Goal: Task Accomplishment & Management: Manage account settings

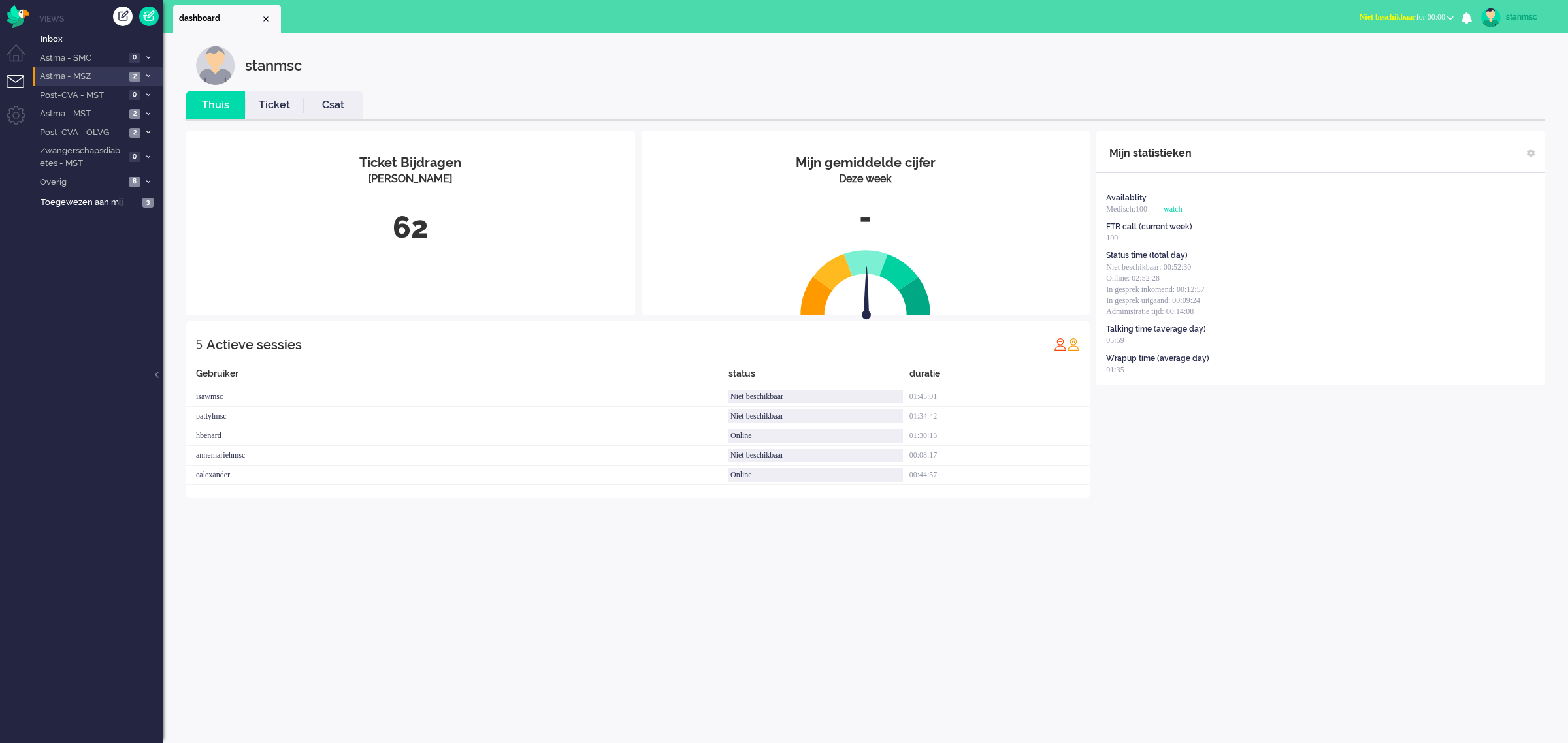
click at [76, 78] on span "Astma - MSZ" at bounding box center [81, 77] width 87 height 12
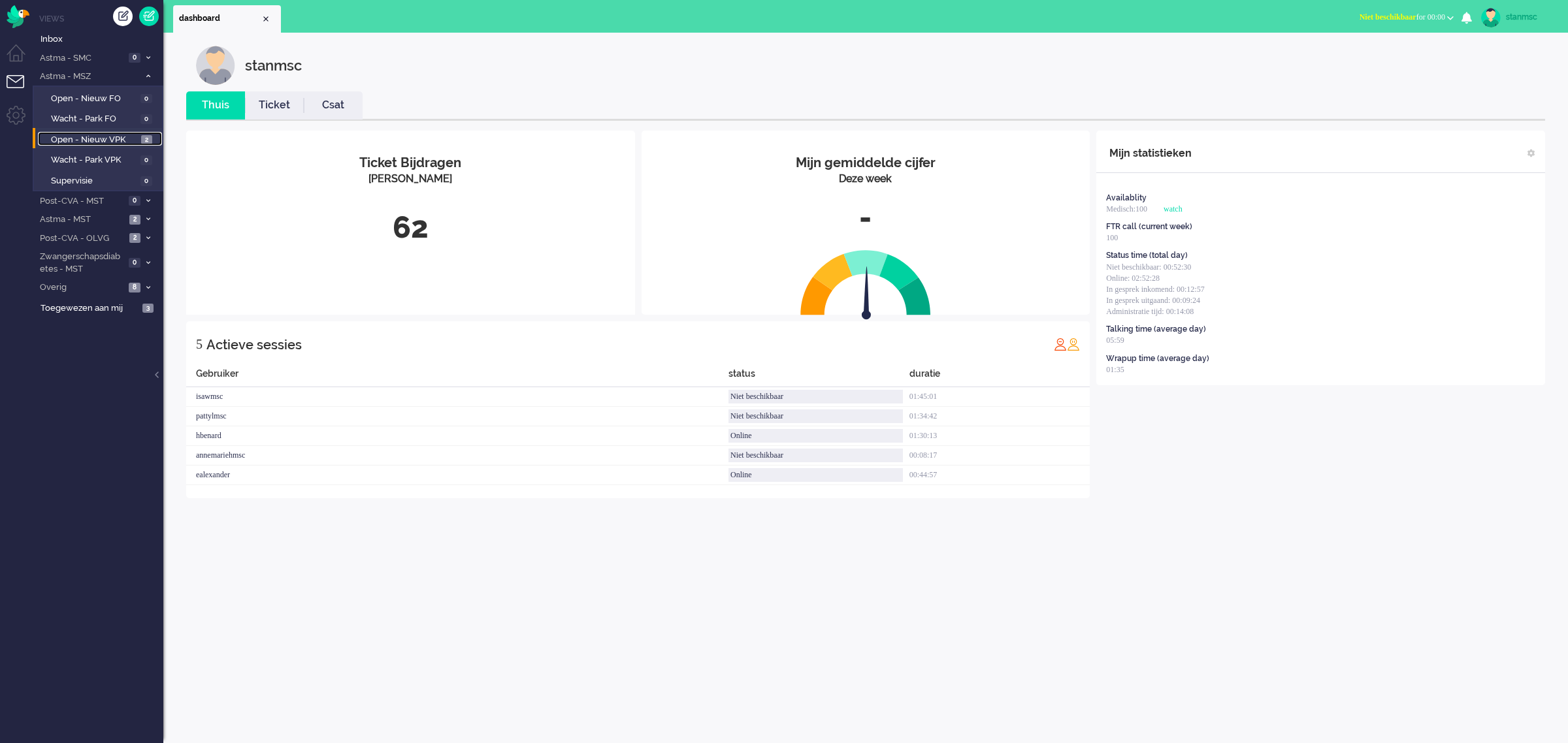
click at [92, 135] on span "Open - Nieuw VPK" at bounding box center [94, 140] width 87 height 12
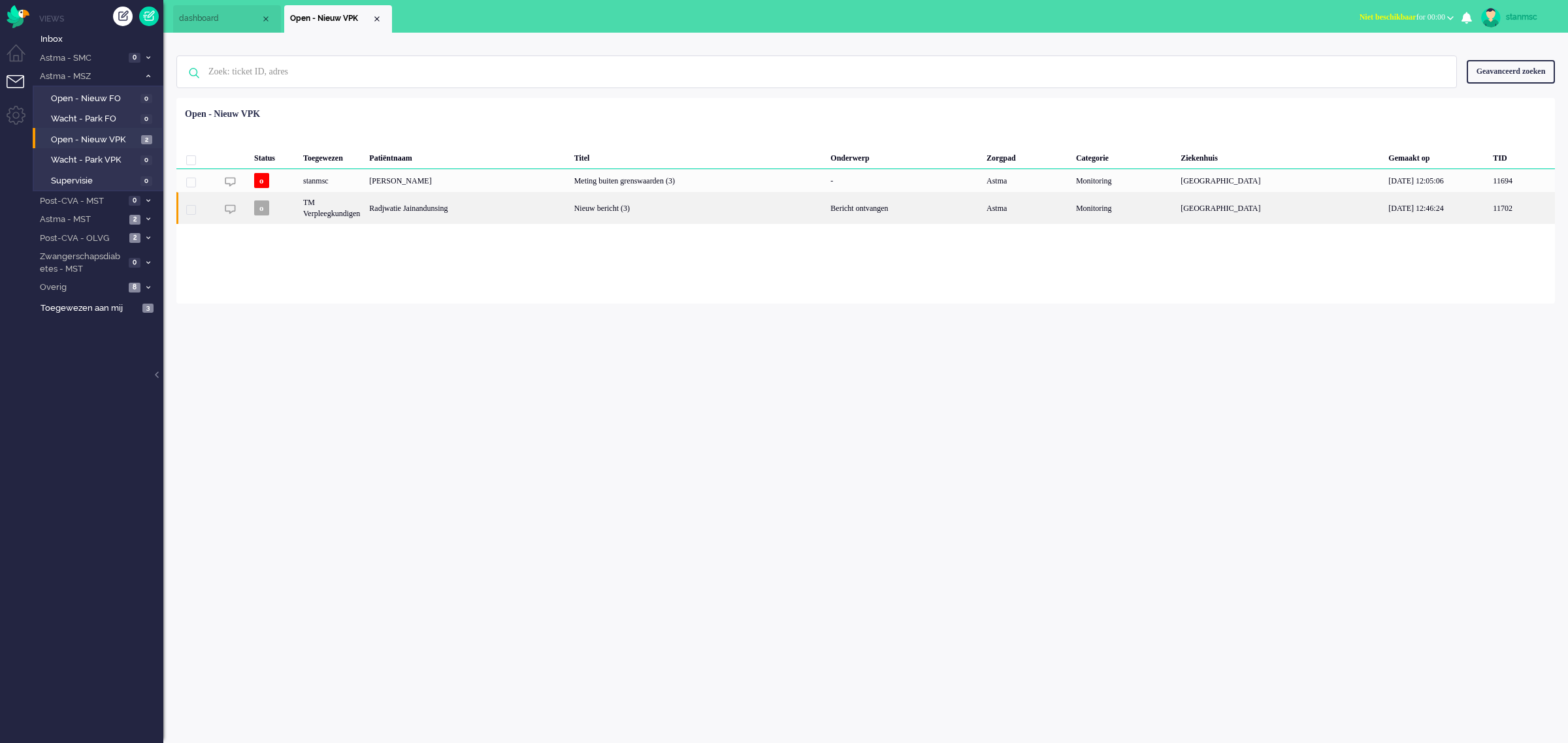
click at [492, 211] on div "Radjwatie Jainandunsing" at bounding box center [466, 207] width 205 height 32
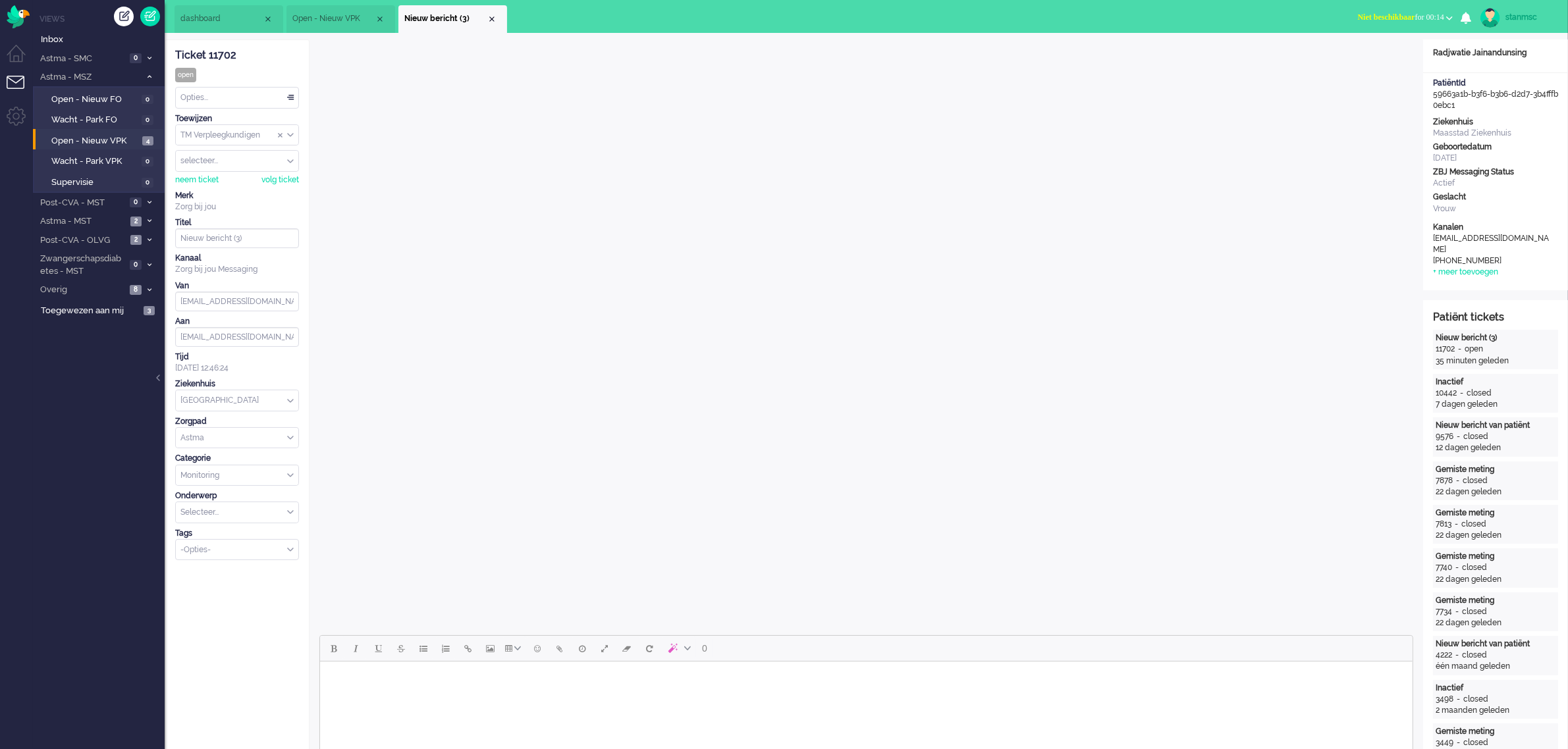
click at [322, 15] on span "Open - Nieuw VPK" at bounding box center [334, 18] width 83 height 11
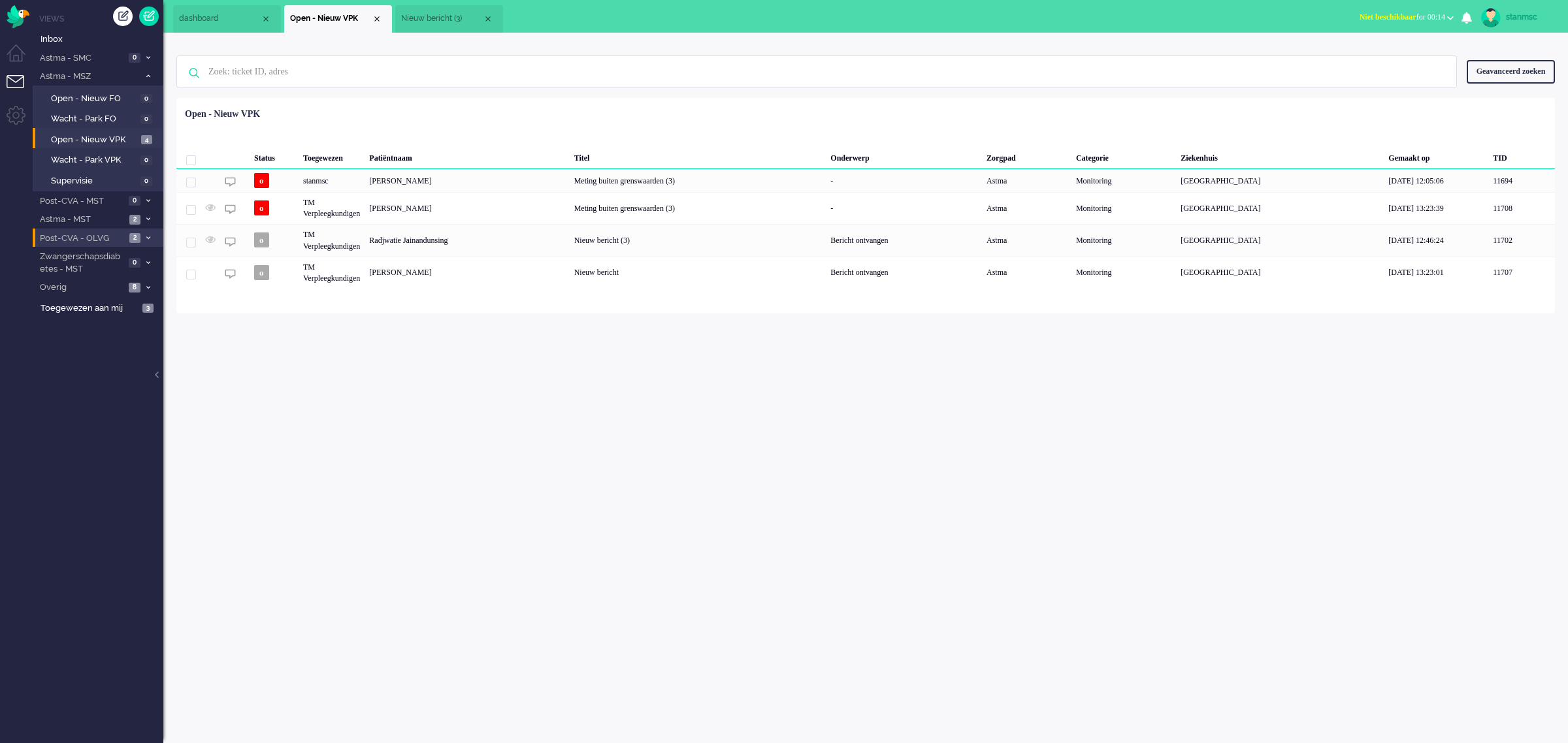
click at [83, 233] on span "Post-CVA - OLVG" at bounding box center [81, 239] width 87 height 12
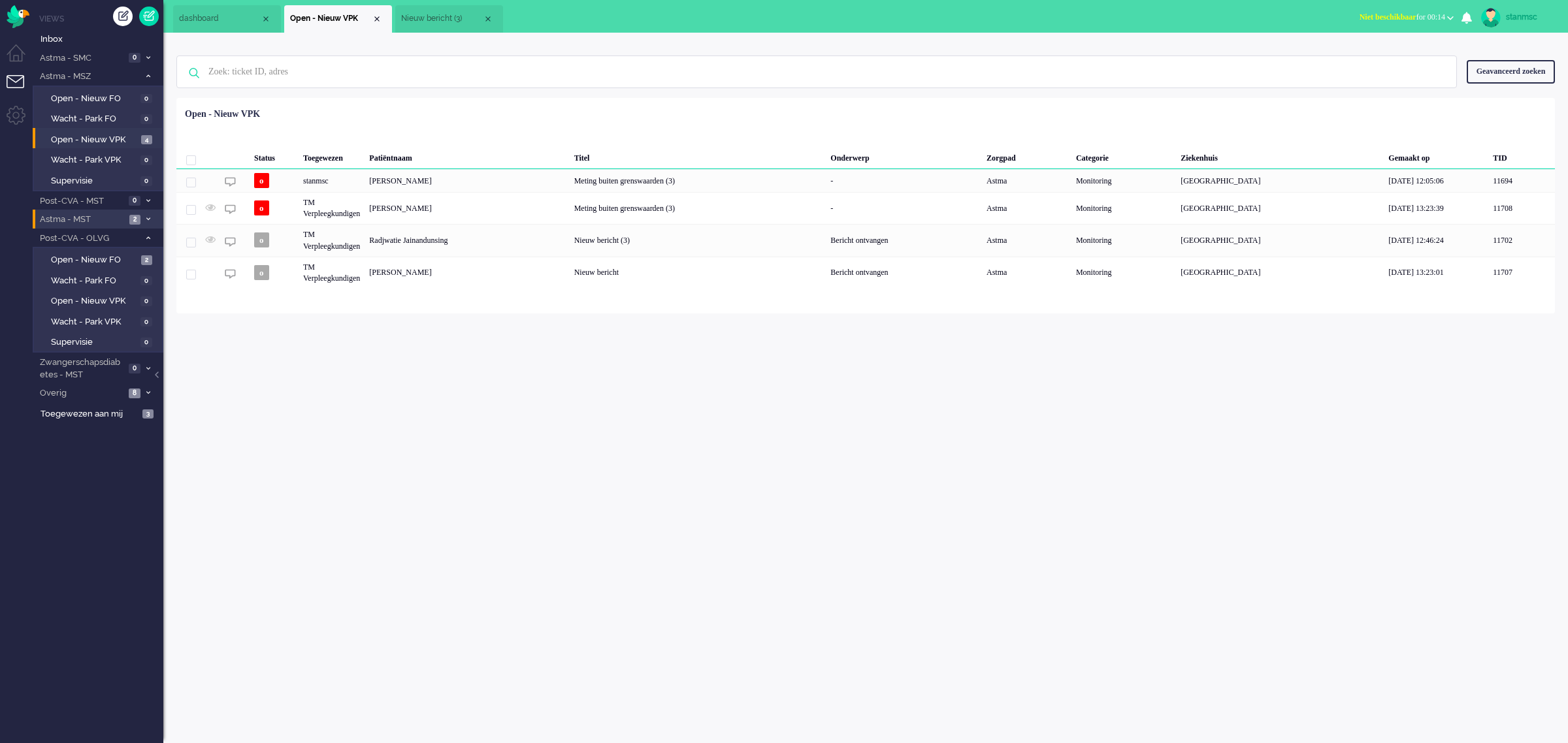
click at [88, 223] on span "Astma - MST" at bounding box center [81, 220] width 87 height 12
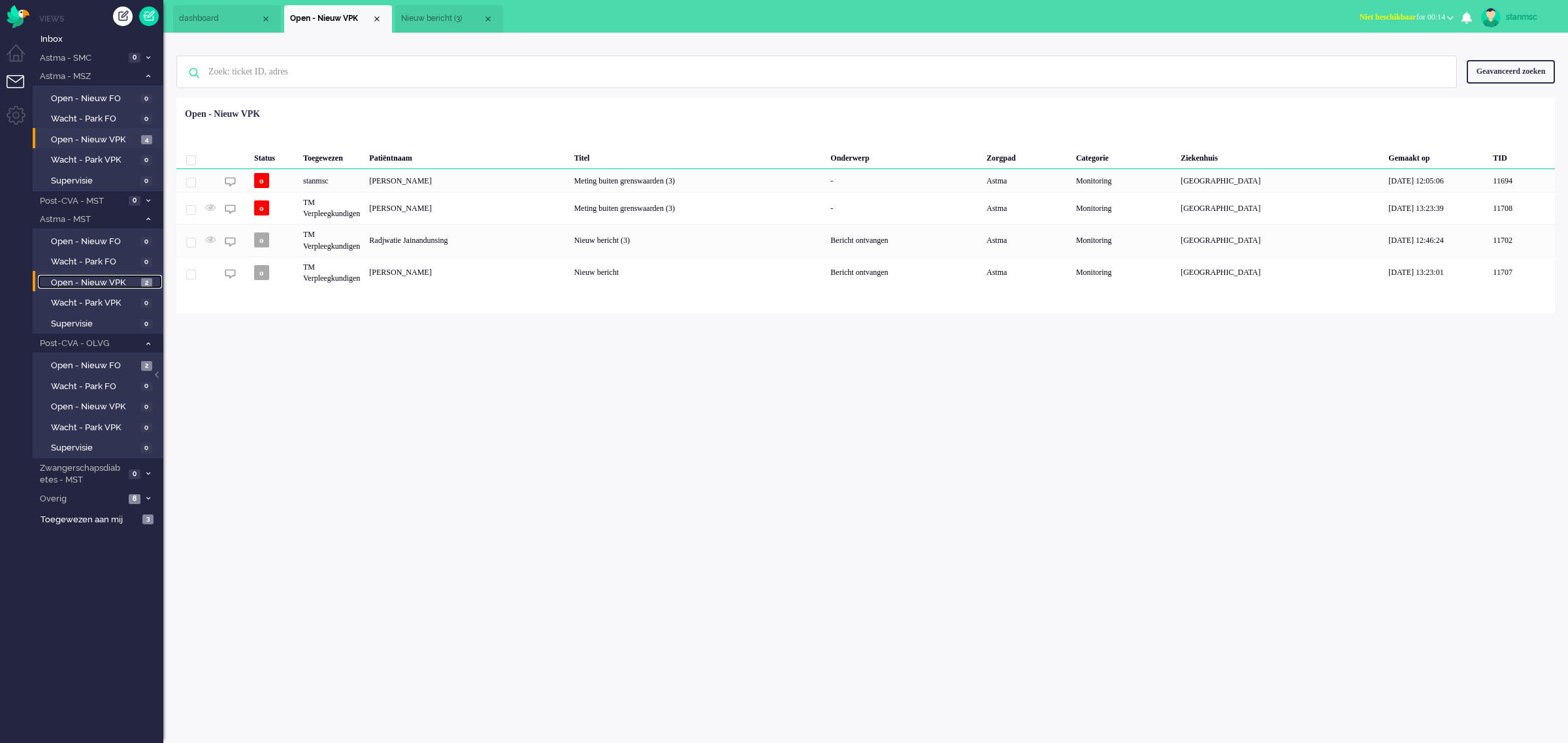
click at [97, 277] on span "Open - Nieuw VPK" at bounding box center [94, 283] width 87 height 12
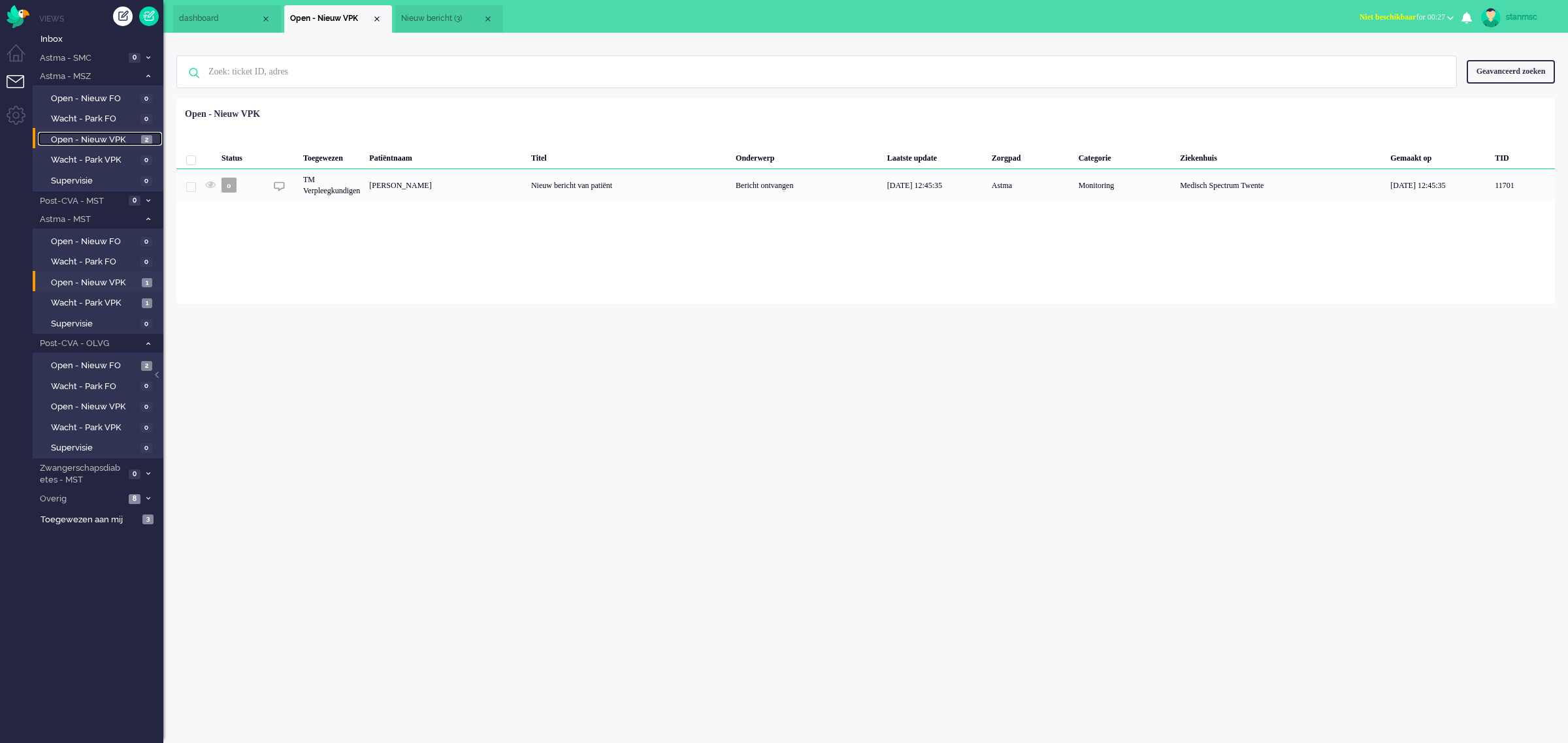
click at [86, 140] on span "Open - Nieuw VPK" at bounding box center [94, 140] width 87 height 12
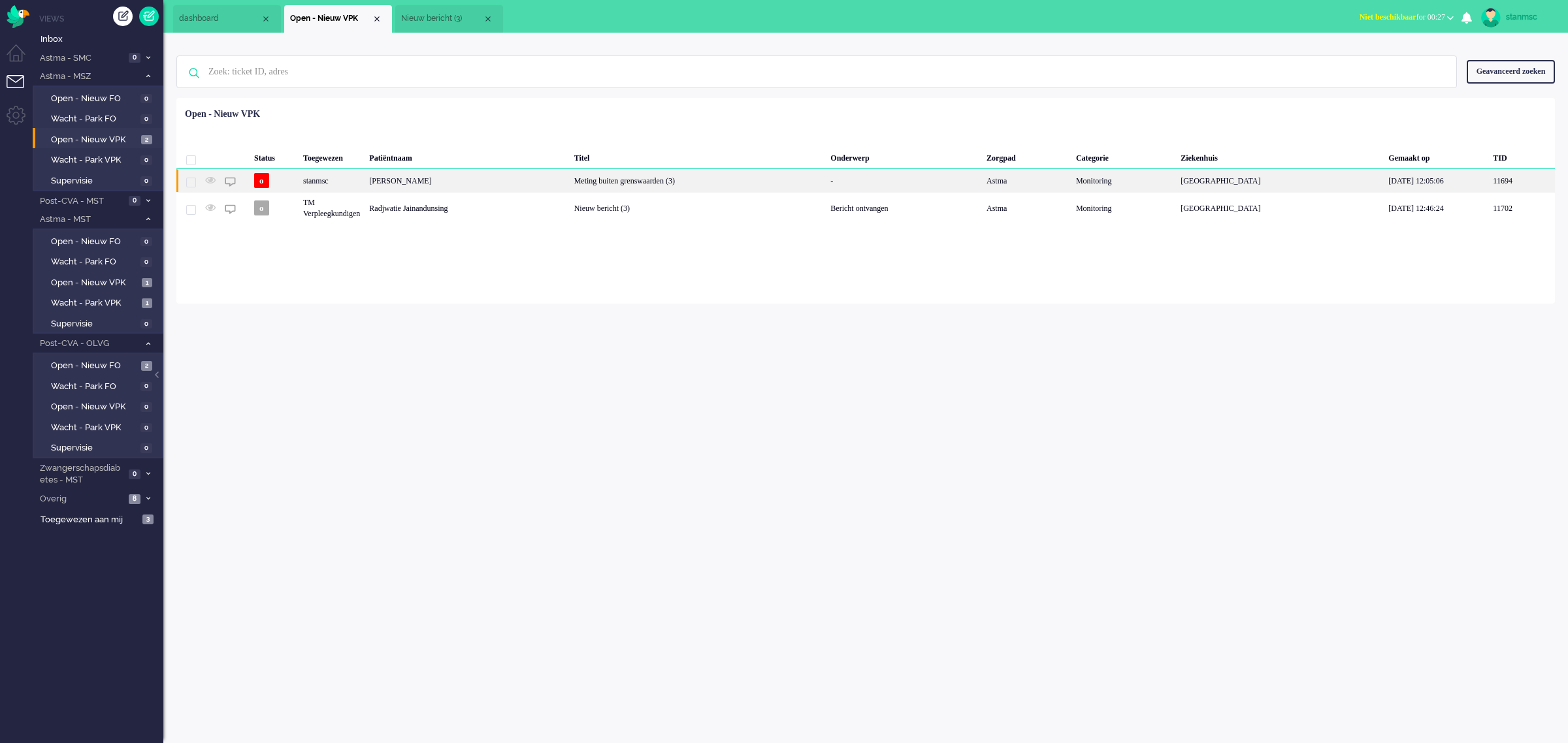
click at [501, 180] on div "[PERSON_NAME]" at bounding box center [466, 180] width 205 height 23
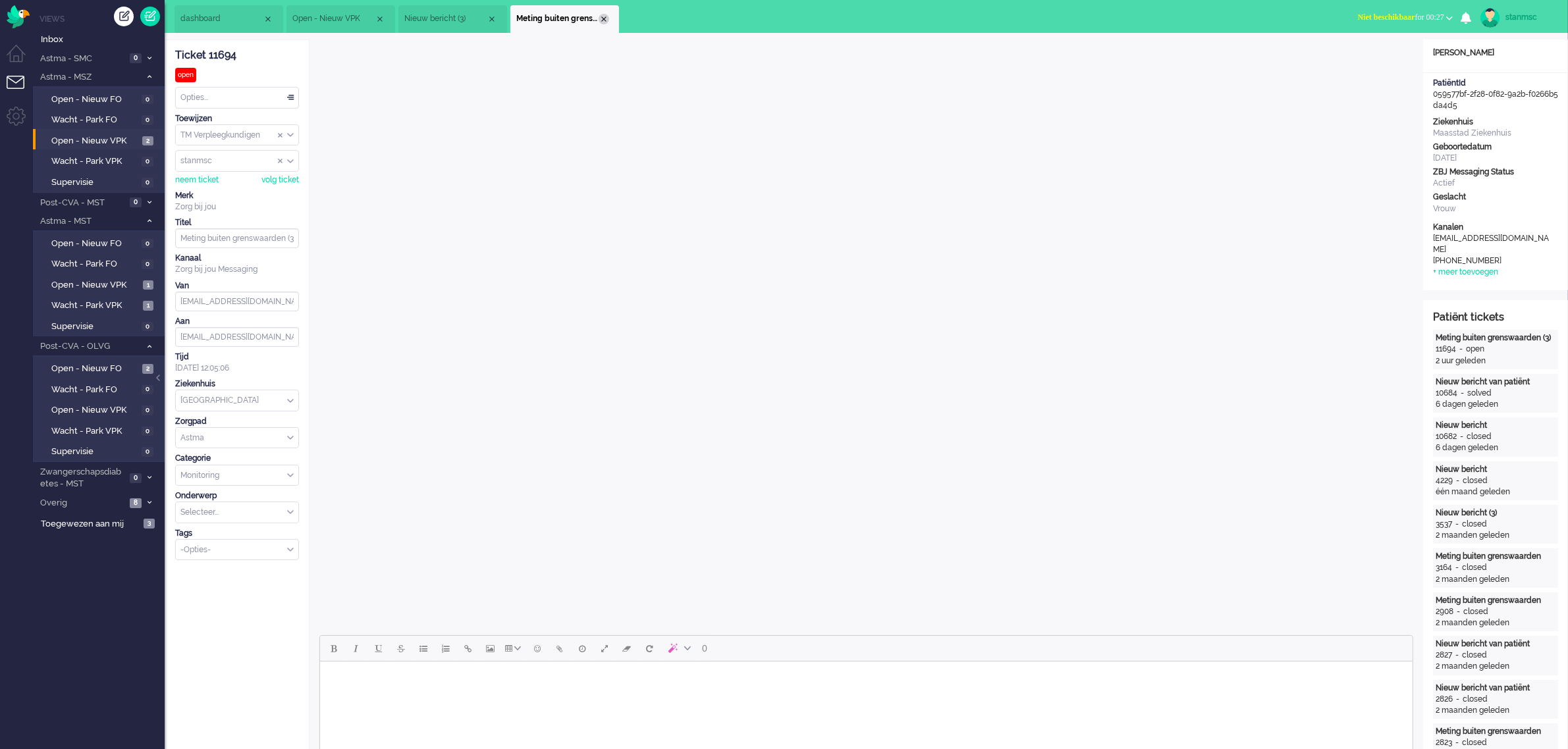
click at [601, 19] on div "Close tab" at bounding box center [603, 19] width 11 height 11
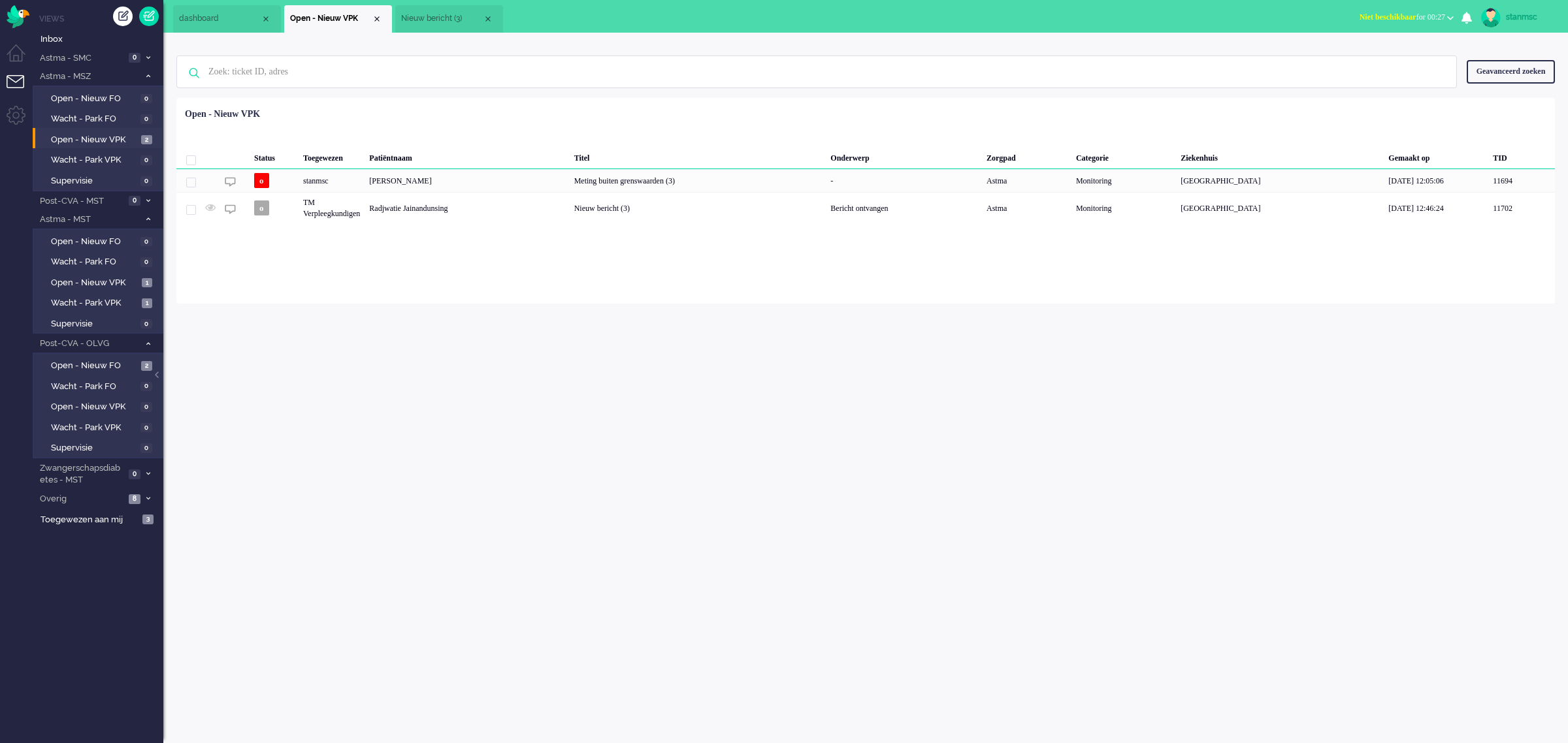
click at [423, 17] on span "Nieuw bericht (3)" at bounding box center [442, 18] width 82 height 11
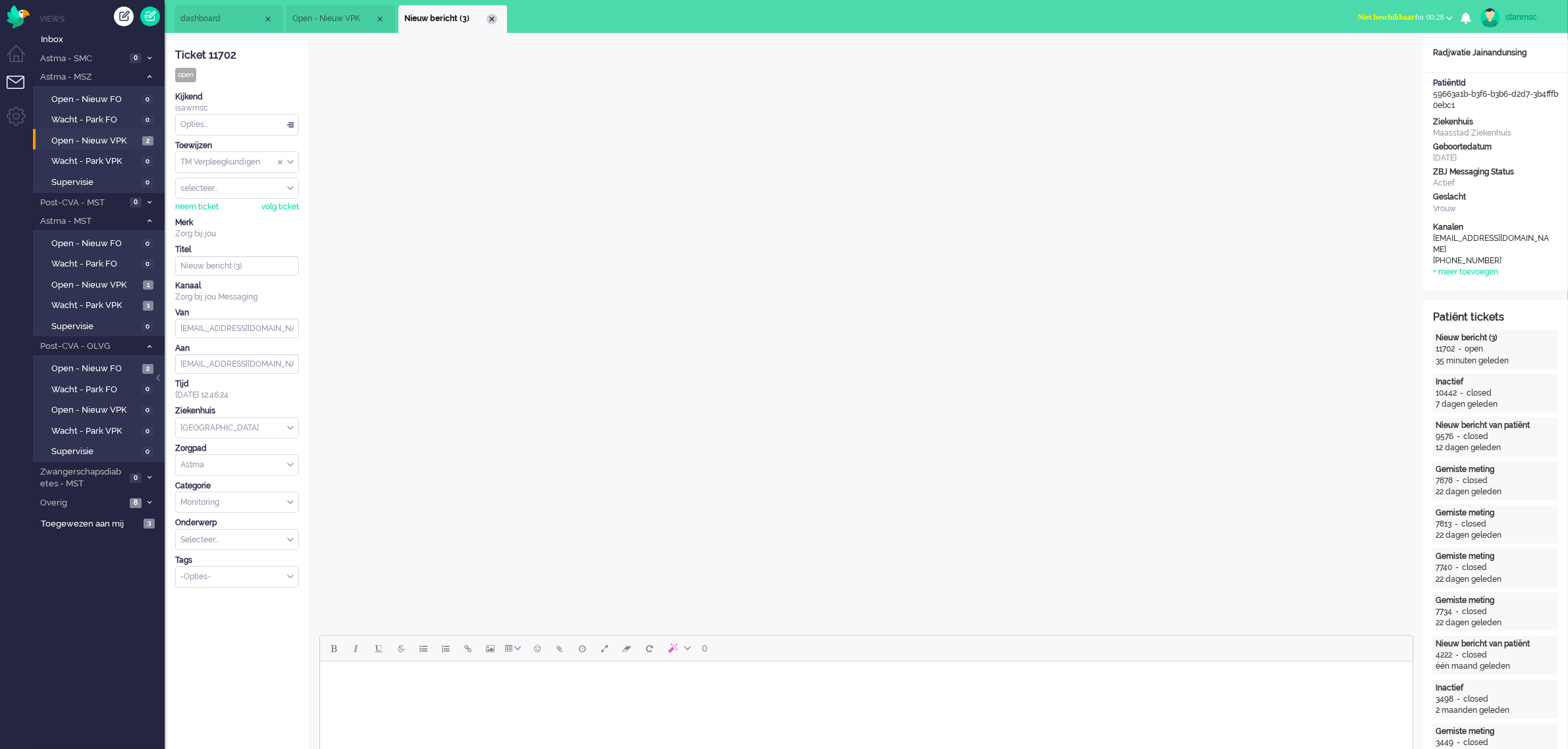
click at [488, 24] on div "Close tab" at bounding box center [492, 19] width 11 height 11
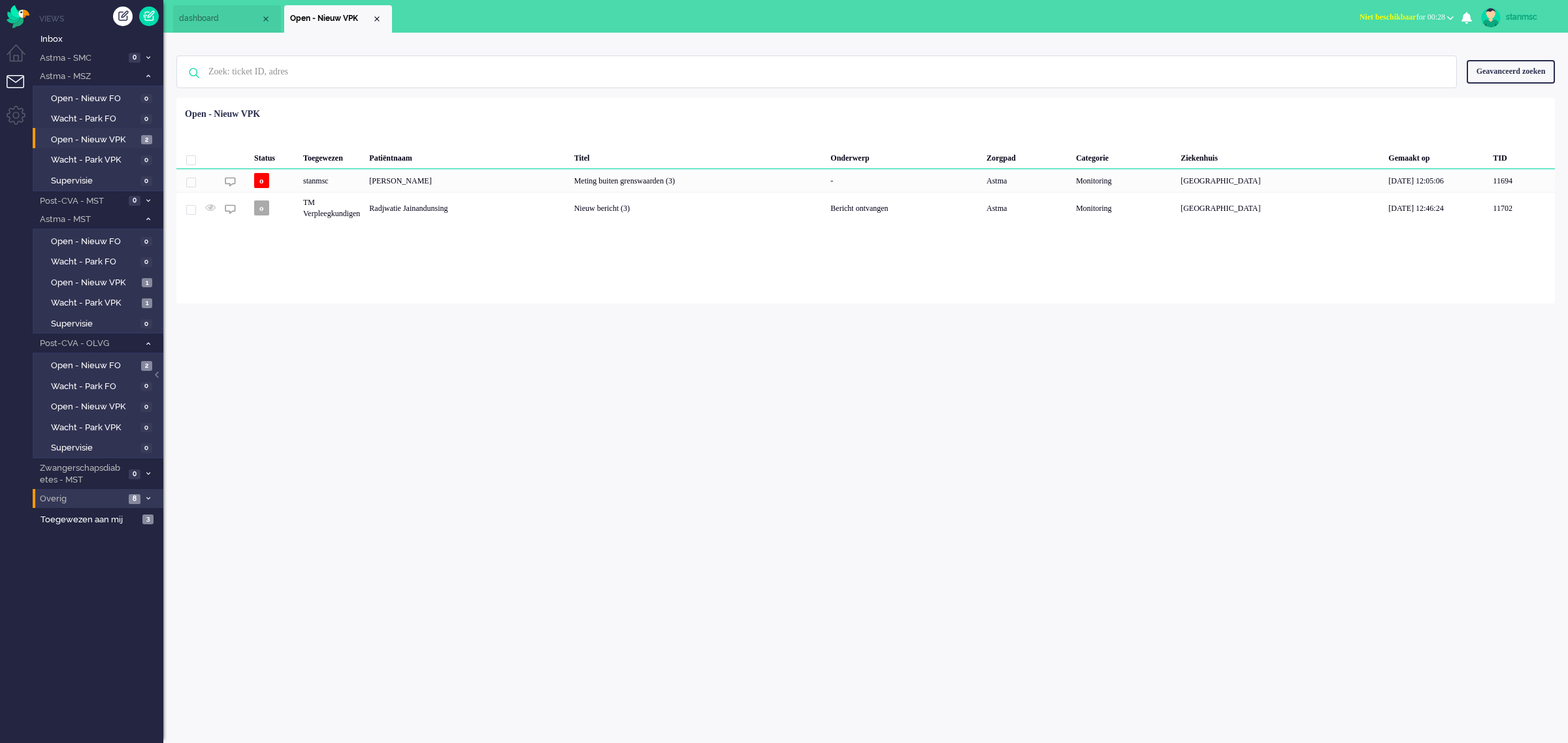
click at [105, 494] on span "Overig" at bounding box center [81, 499] width 87 height 12
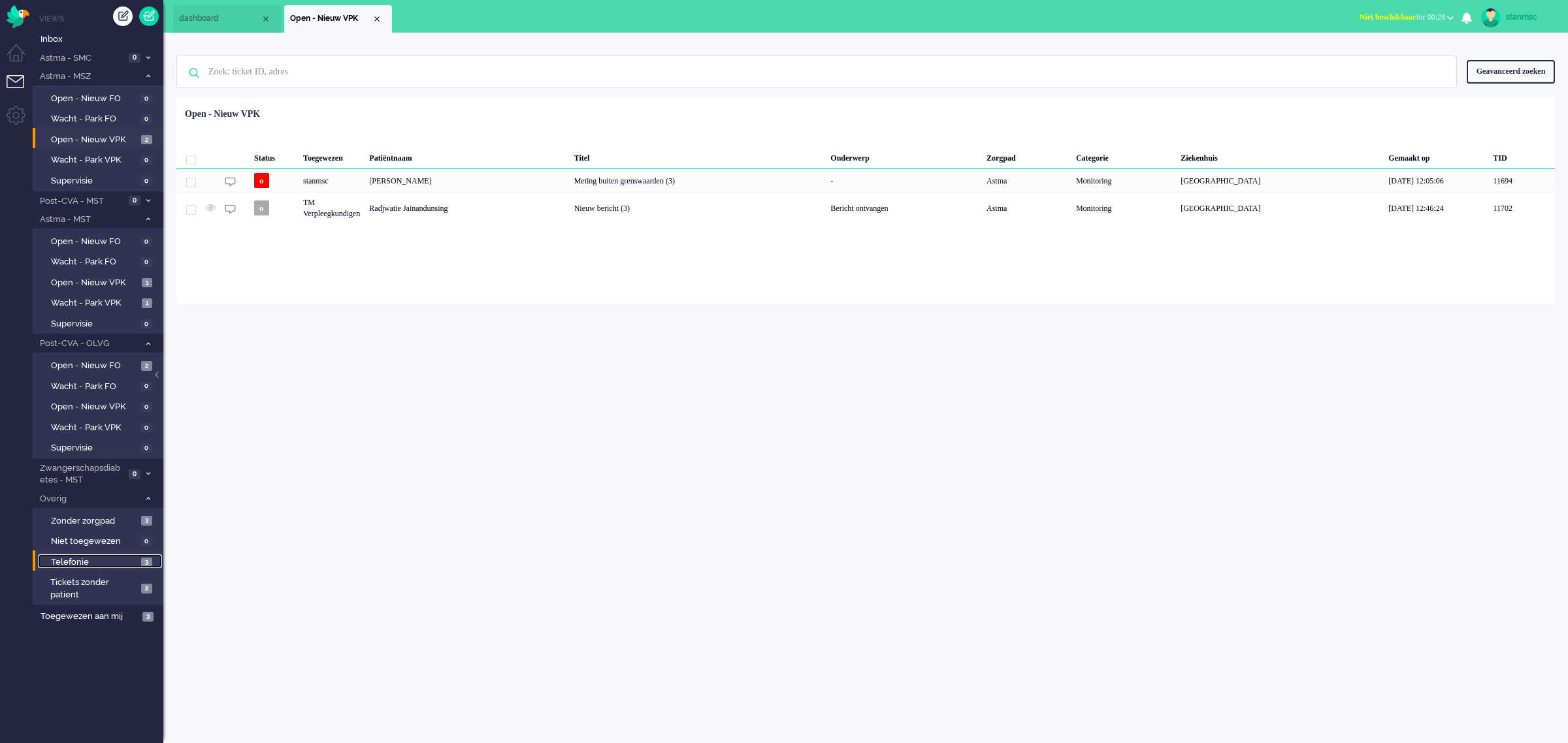
click at [109, 560] on span "Telefonie" at bounding box center [94, 563] width 87 height 12
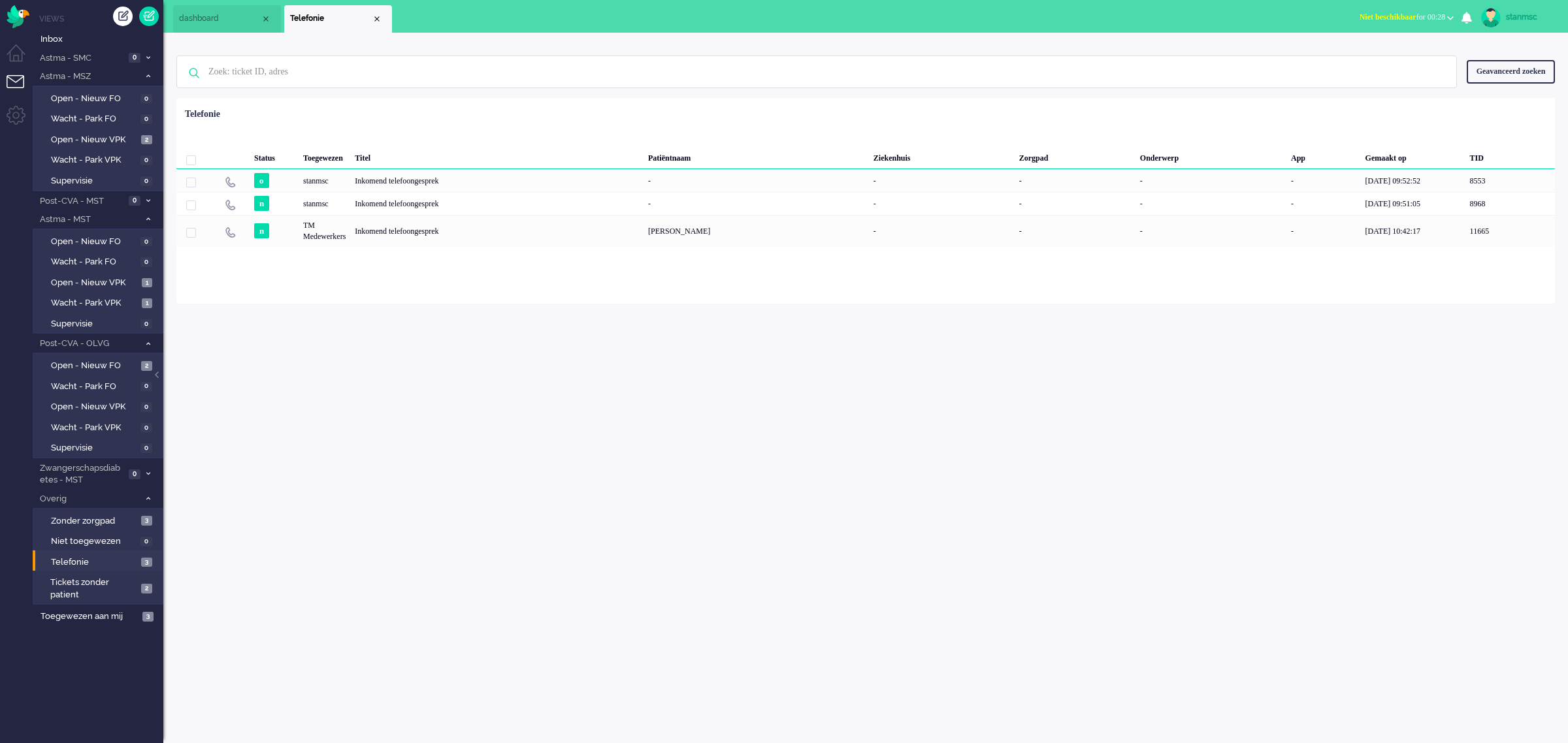
click at [474, 463] on div "stanmsc Thuis Ticket Csat Mijn gemiddelde cijfer Deze week - Ticket Bijdragen P…" at bounding box center [865, 387] width 1404 height 710
click at [77, 141] on span "Open - Nieuw VPK" at bounding box center [94, 140] width 87 height 12
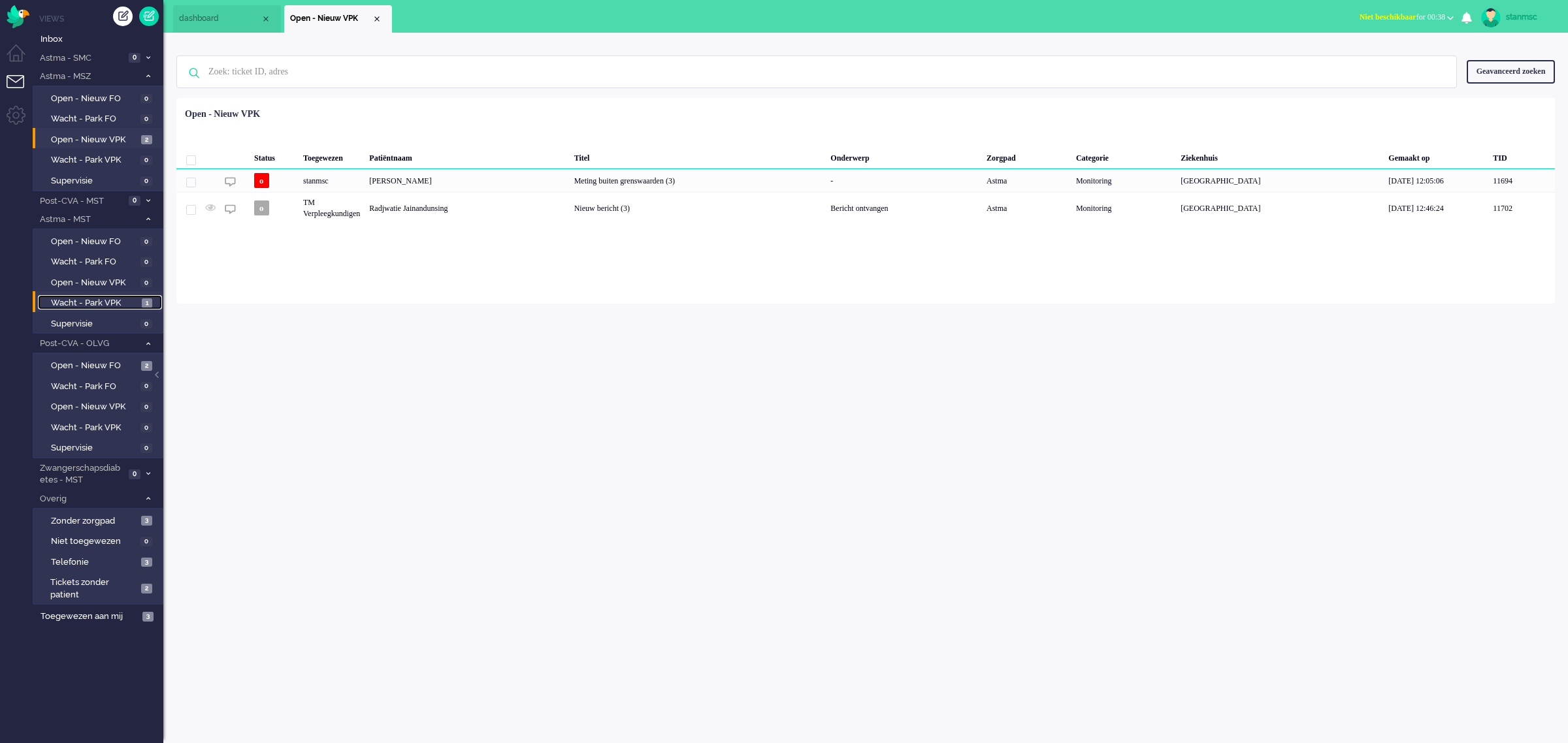
click at [108, 299] on span "Wacht - Park VPK" at bounding box center [94, 303] width 87 height 12
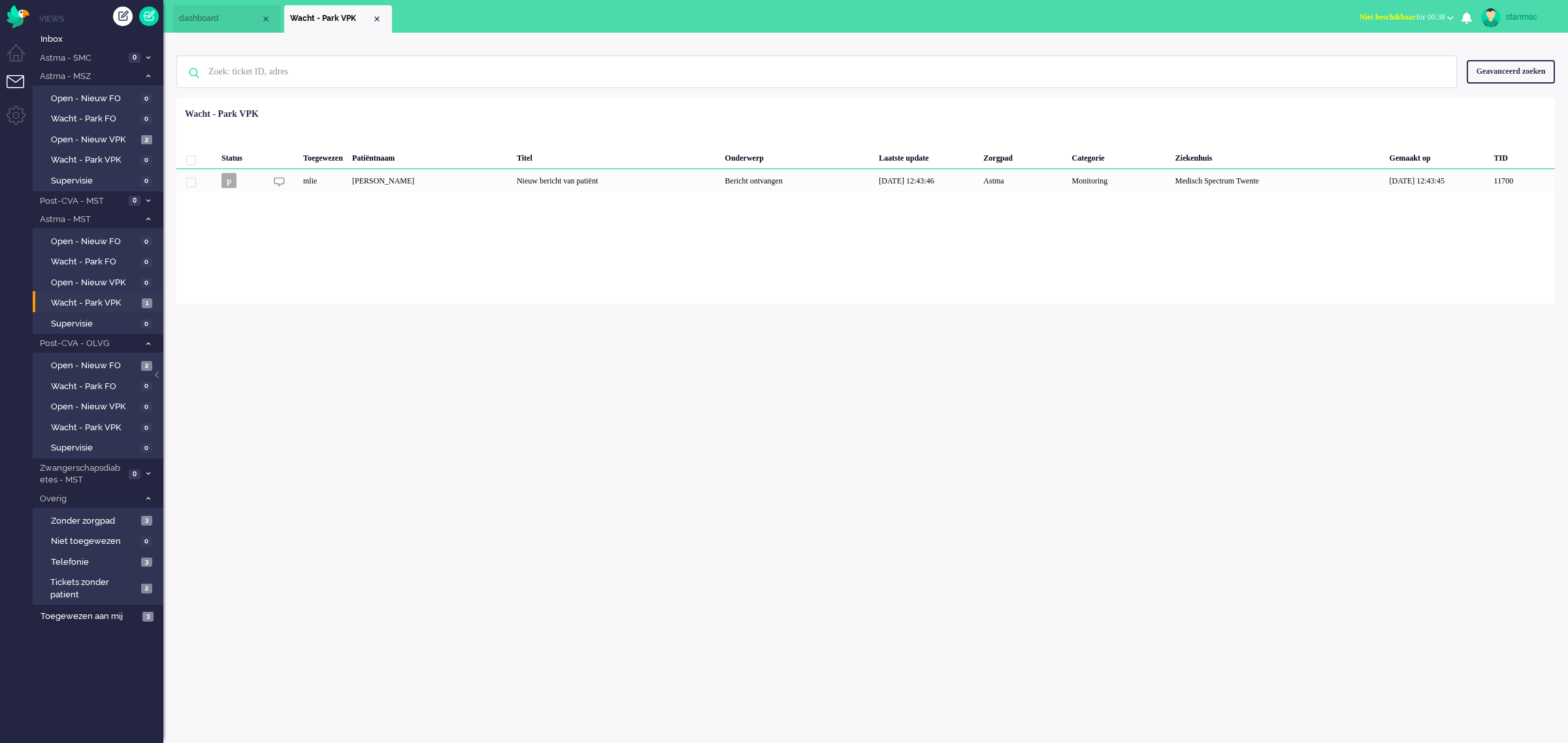
click at [1429, 15] on span "Niet beschikbaar for 00:38" at bounding box center [1402, 17] width 85 height 9
click at [1389, 60] on label "Online" at bounding box center [1399, 58] width 103 height 11
click at [512, 180] on div "[PERSON_NAME]" at bounding box center [430, 180] width 165 height 23
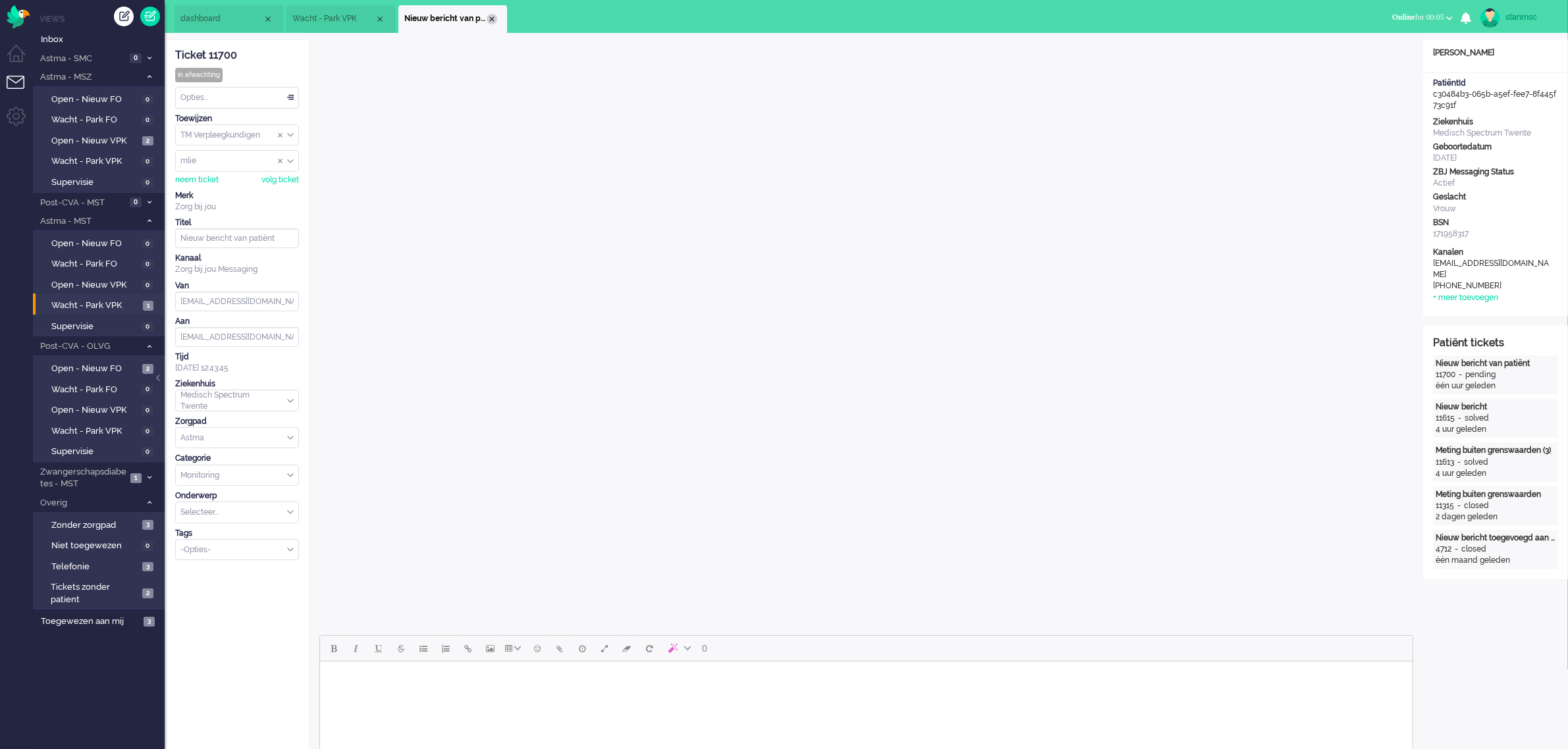
click at [495, 21] on div "Close tab" at bounding box center [492, 19] width 11 height 11
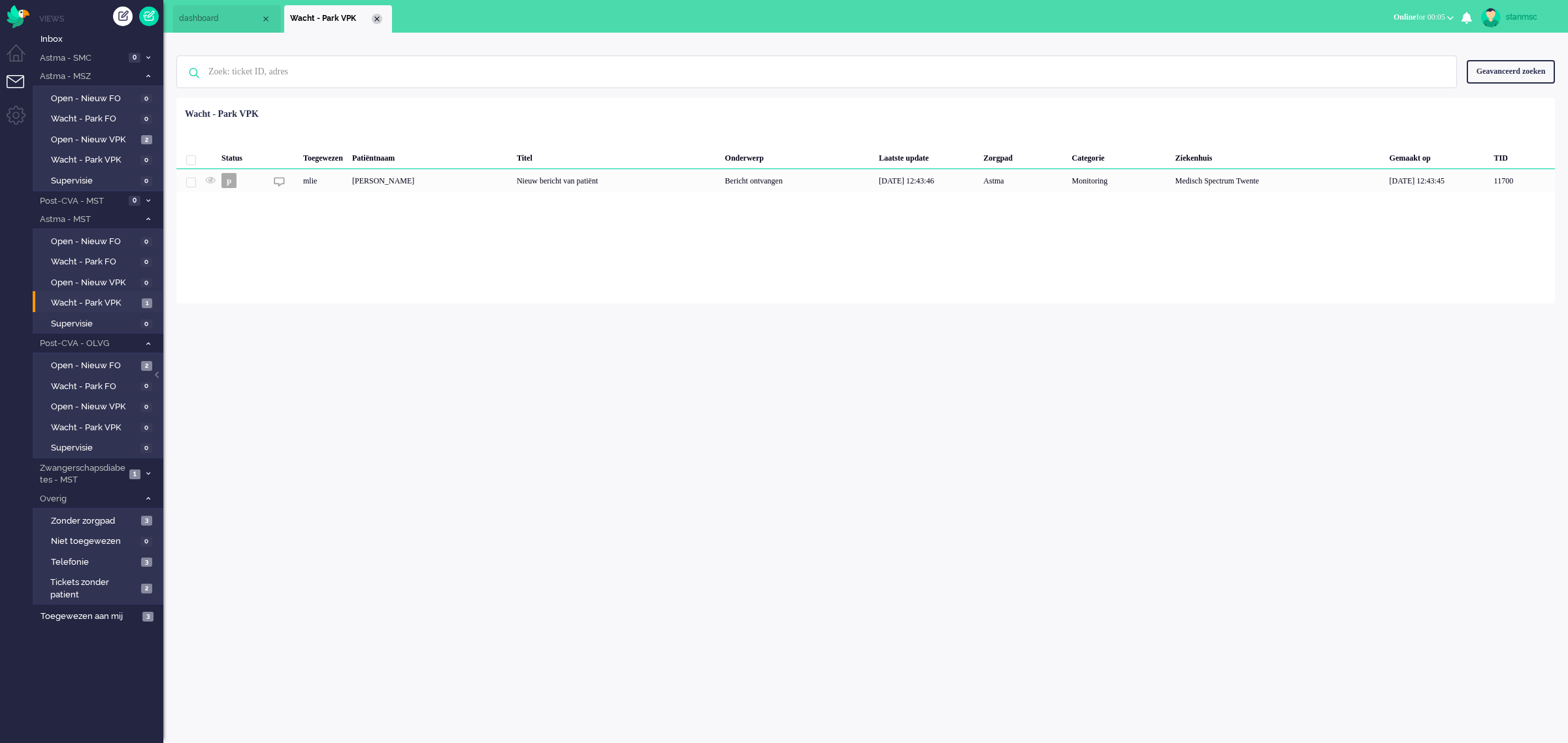
click at [377, 21] on div "Close tab" at bounding box center [377, 19] width 10 height 10
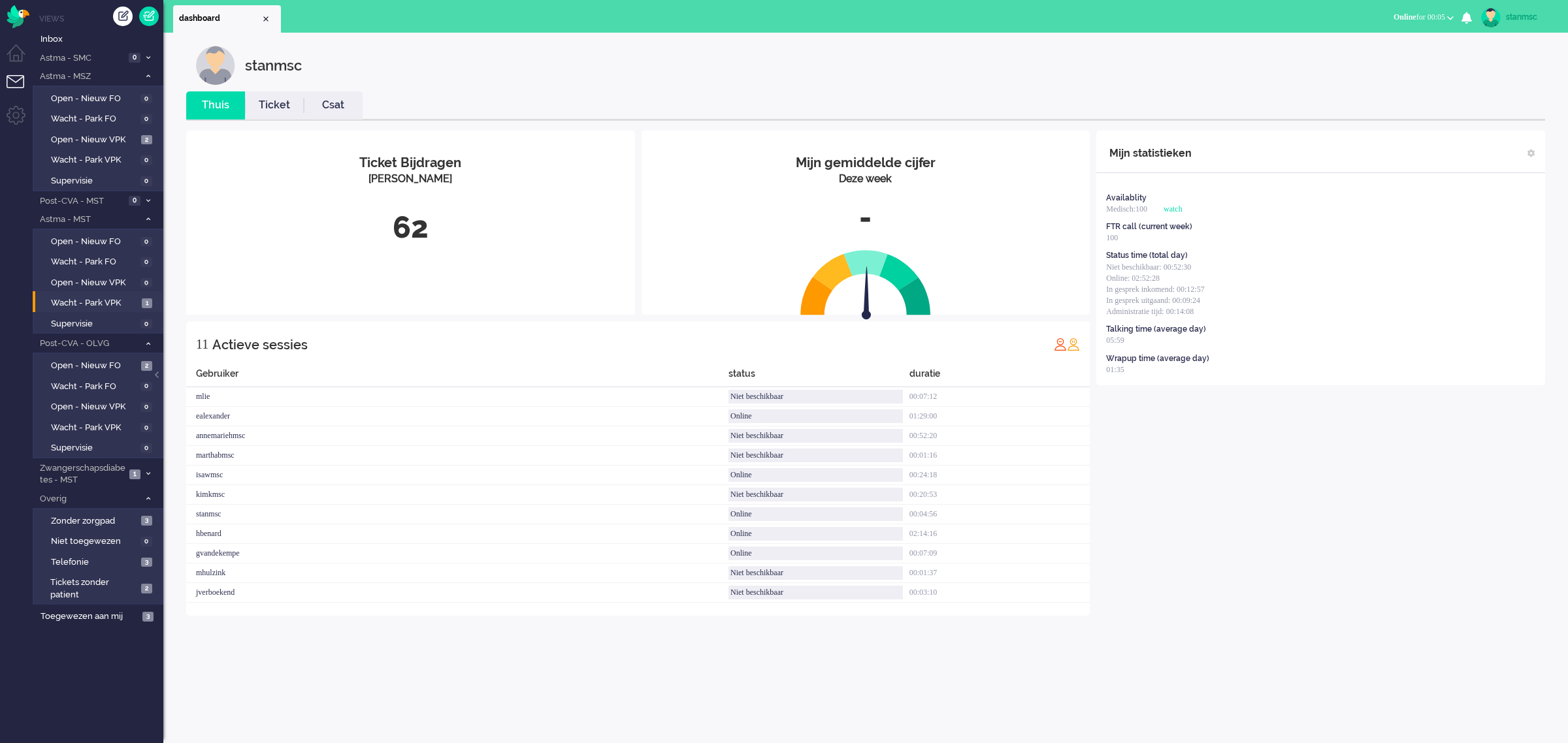
click at [283, 101] on link "Ticket" at bounding box center [274, 105] width 58 height 15
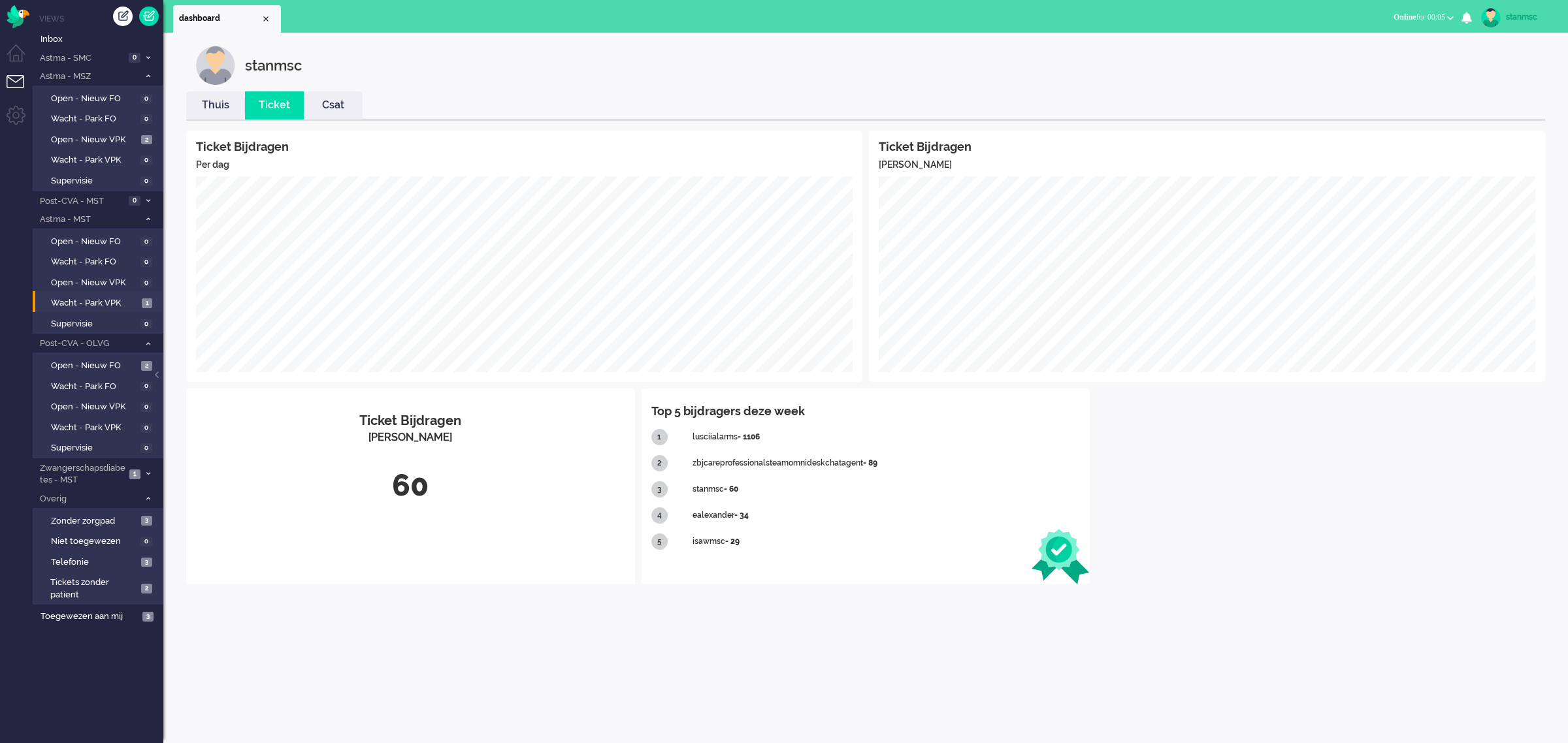
click at [216, 108] on link "Thuis" at bounding box center [215, 105] width 58 height 15
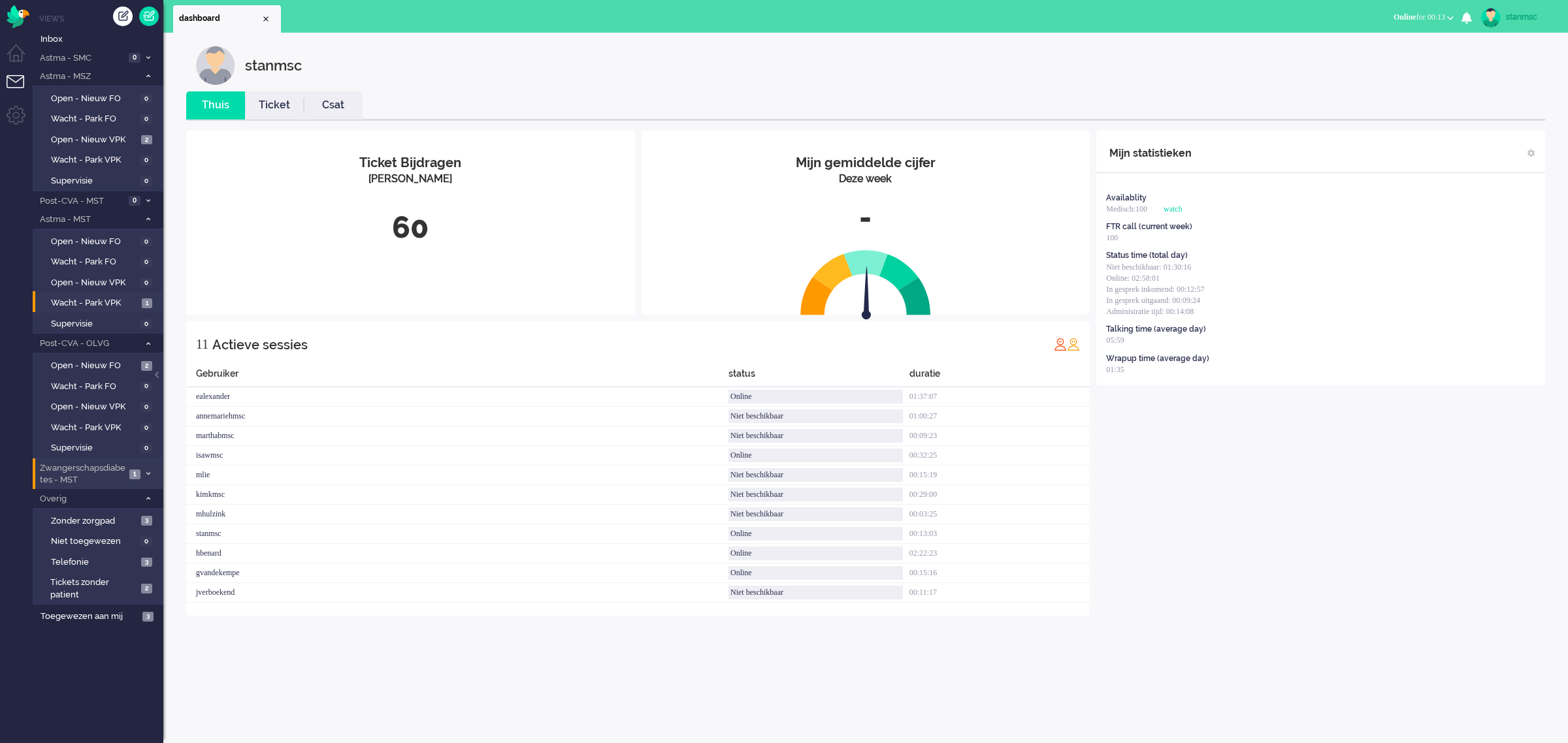
click at [109, 463] on span "Zwangerschapsdiabetes - MST" at bounding box center [81, 475] width 87 height 24
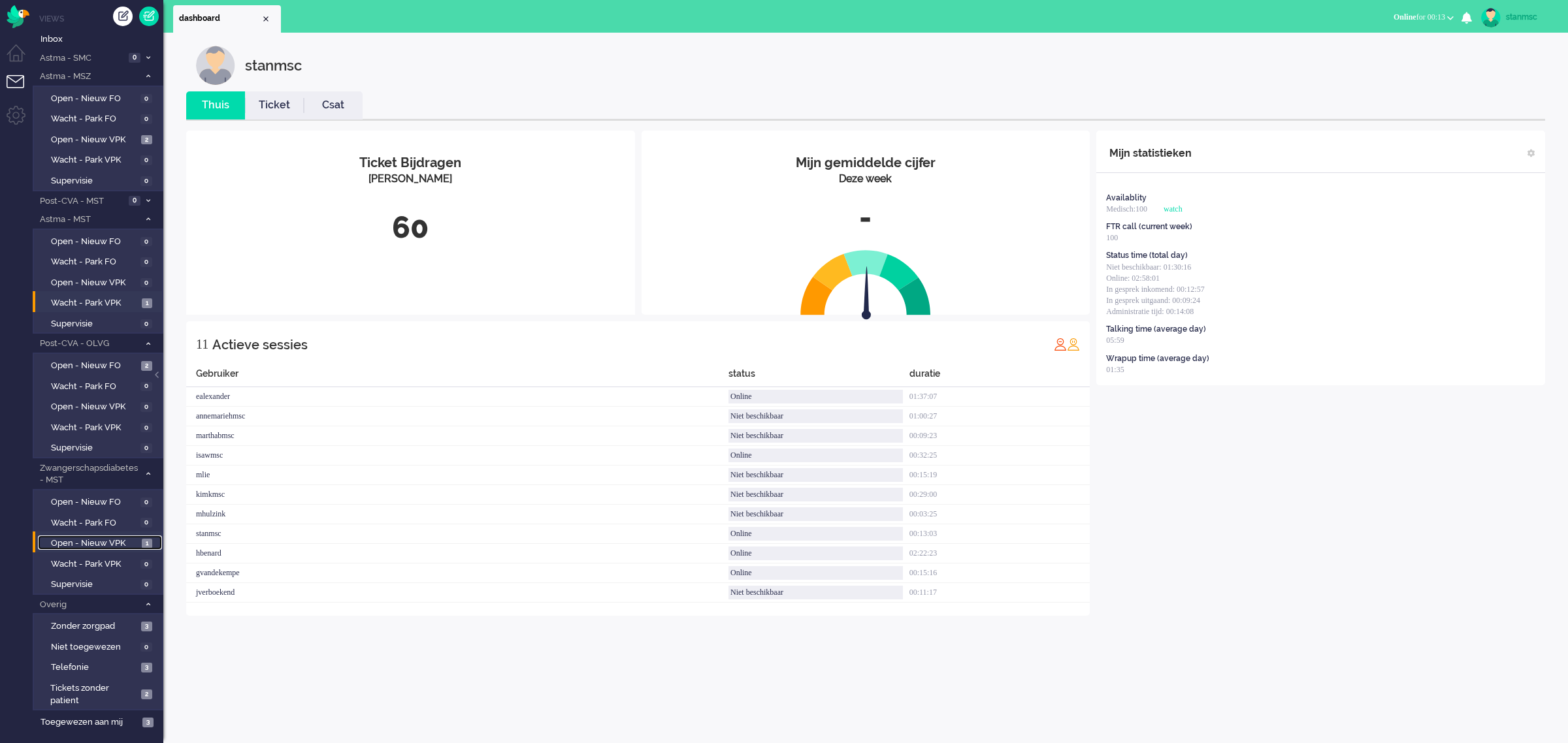
click at [100, 543] on span "Open - Nieuw VPK" at bounding box center [94, 544] width 87 height 12
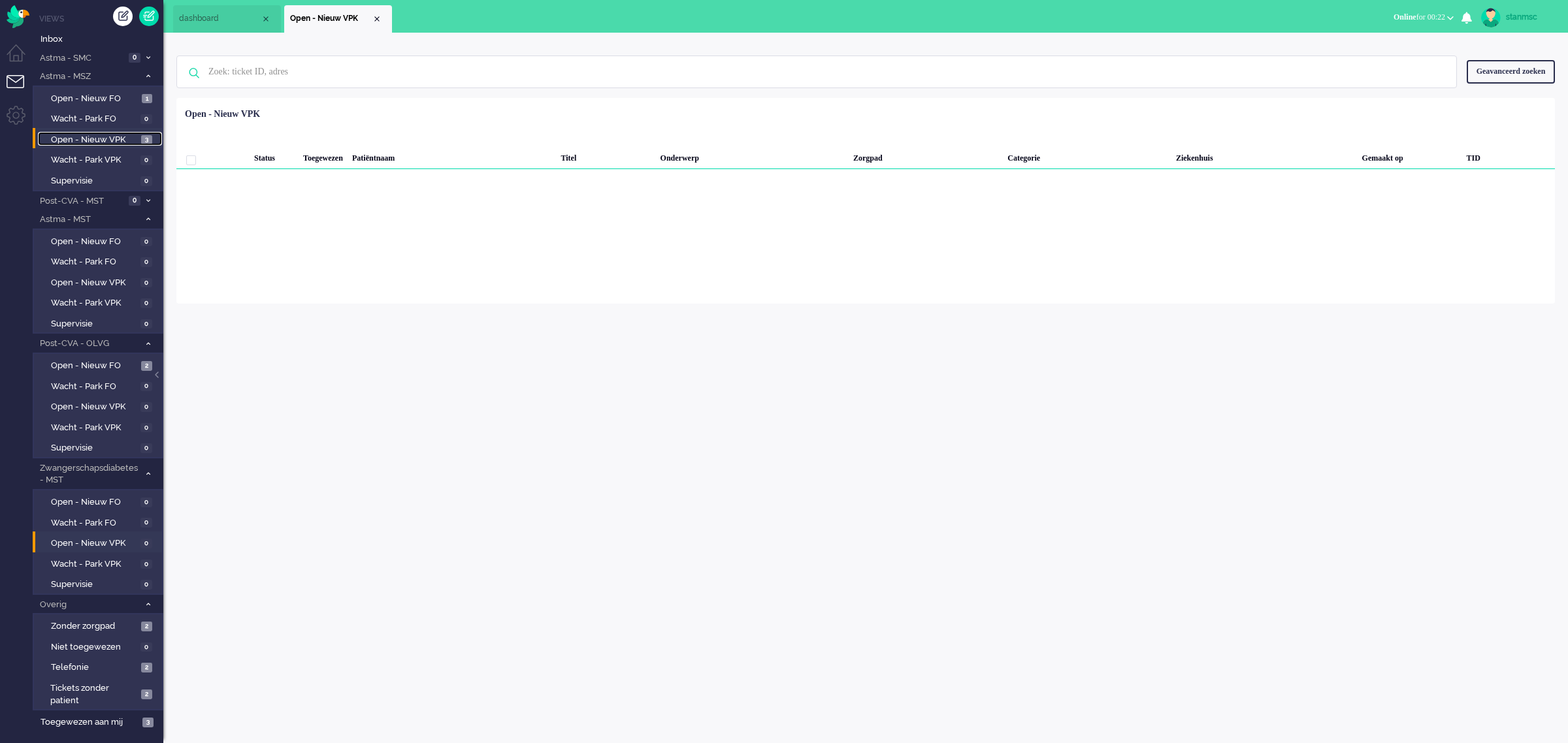
click at [101, 134] on span "Open - Nieuw VPK" at bounding box center [94, 140] width 87 height 12
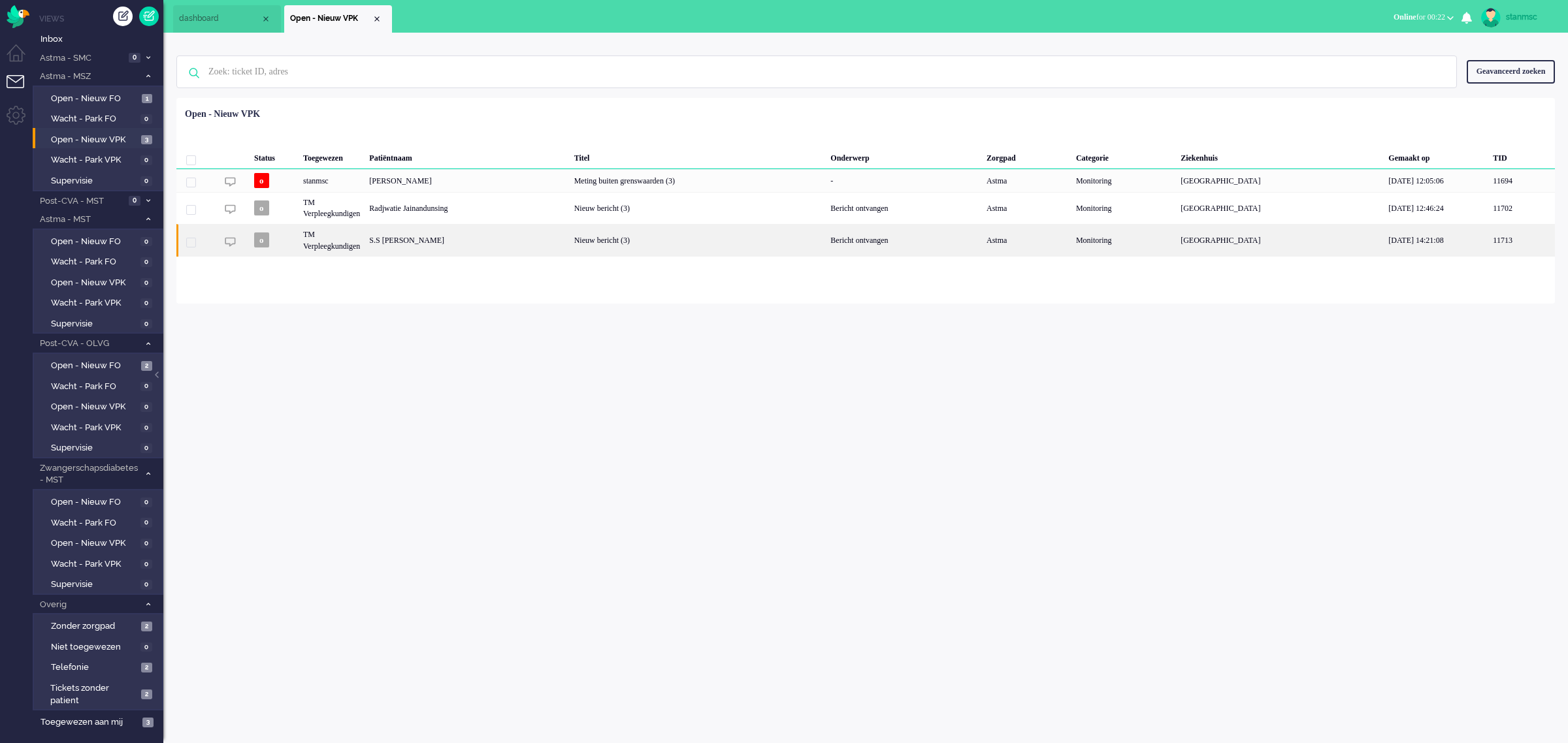
click at [497, 242] on div "S.S [PERSON_NAME]" at bounding box center [466, 240] width 205 height 32
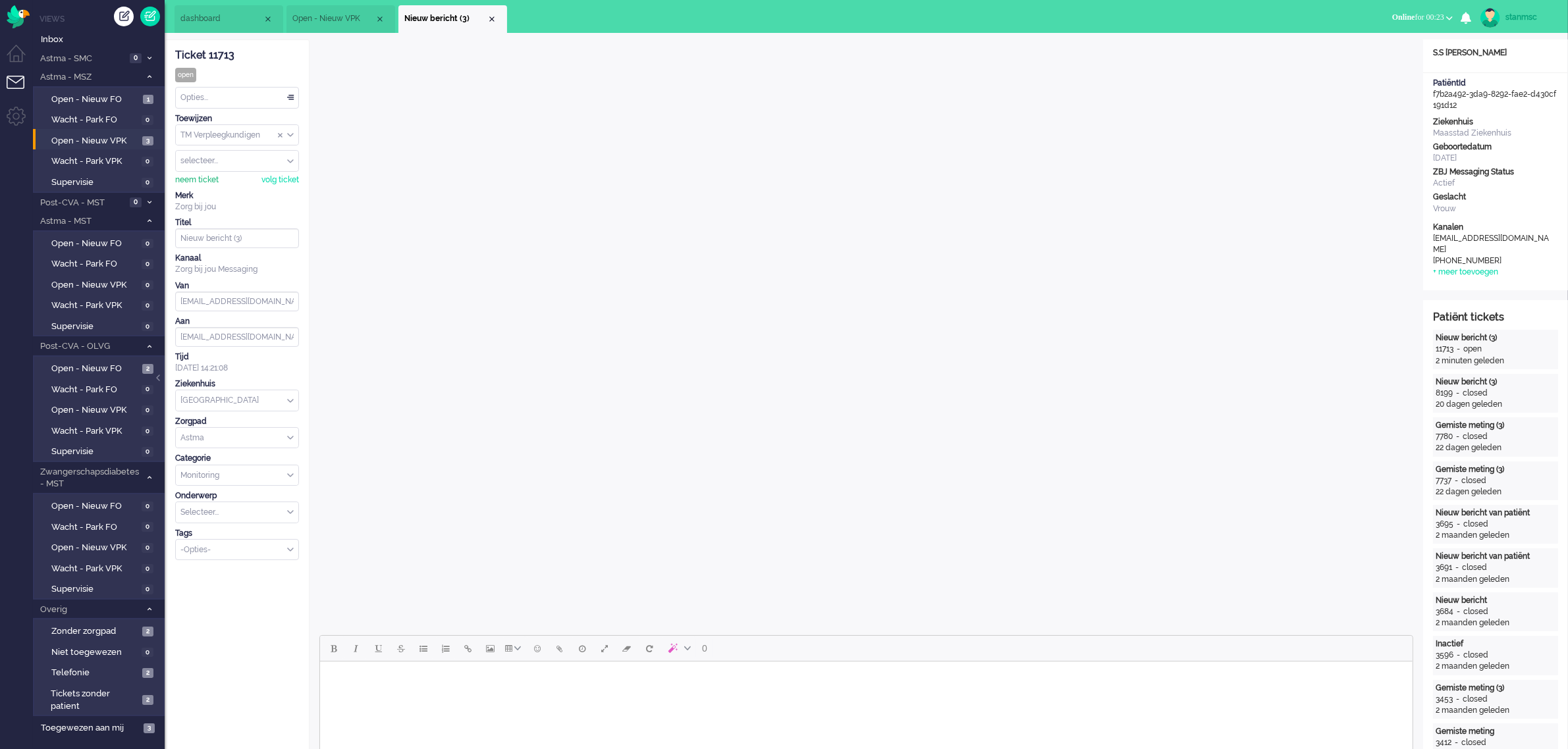
click at [208, 176] on div "neem ticket" at bounding box center [196, 180] width 43 height 11
click at [242, 100] on div "Opties..." at bounding box center [236, 97] width 122 height 20
click at [224, 191] on li "Opgelost" at bounding box center [236, 191] width 122 height 19
click at [490, 17] on div "Close tab" at bounding box center [492, 19] width 11 height 11
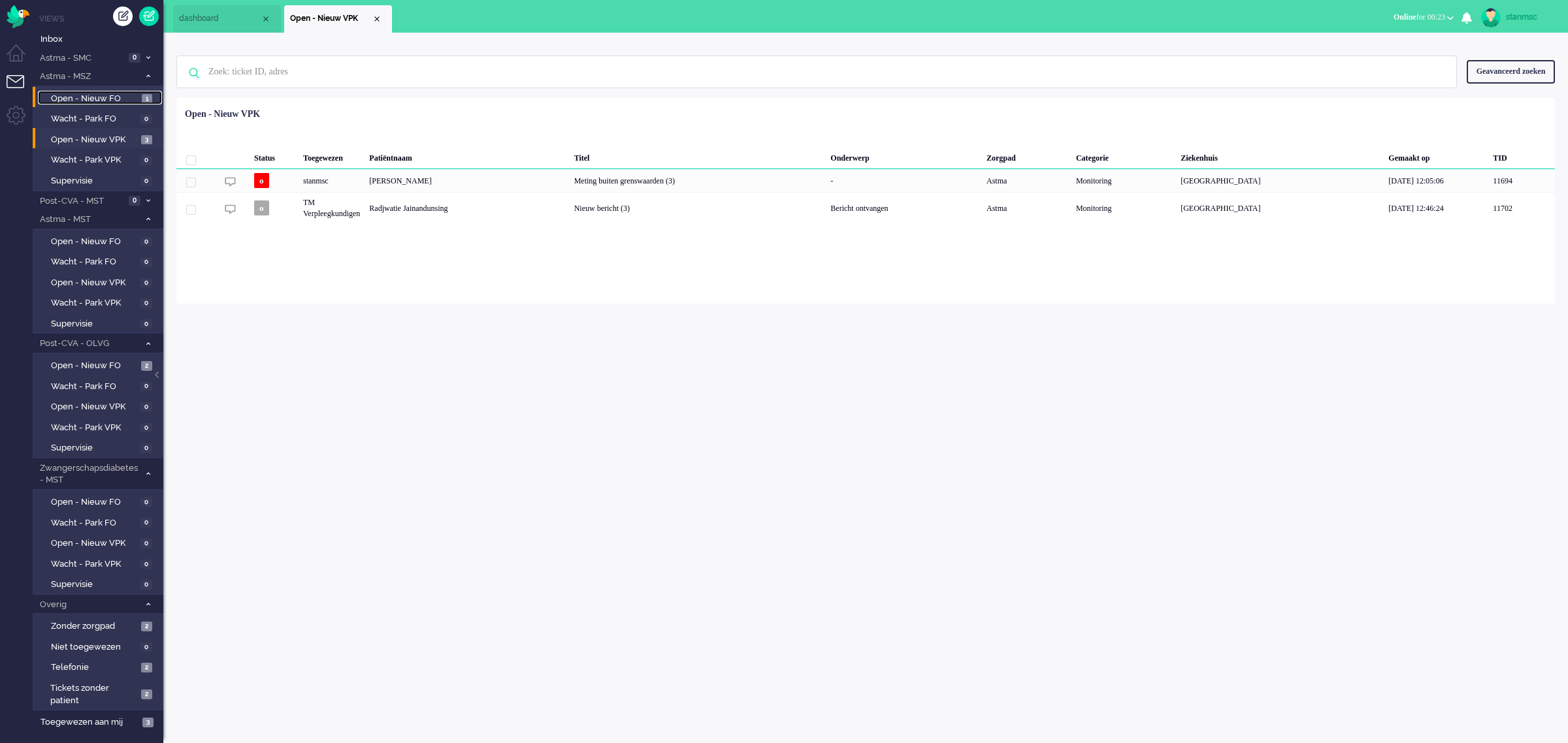
click at [101, 97] on span "Open - Nieuw FO" at bounding box center [94, 98] width 87 height 12
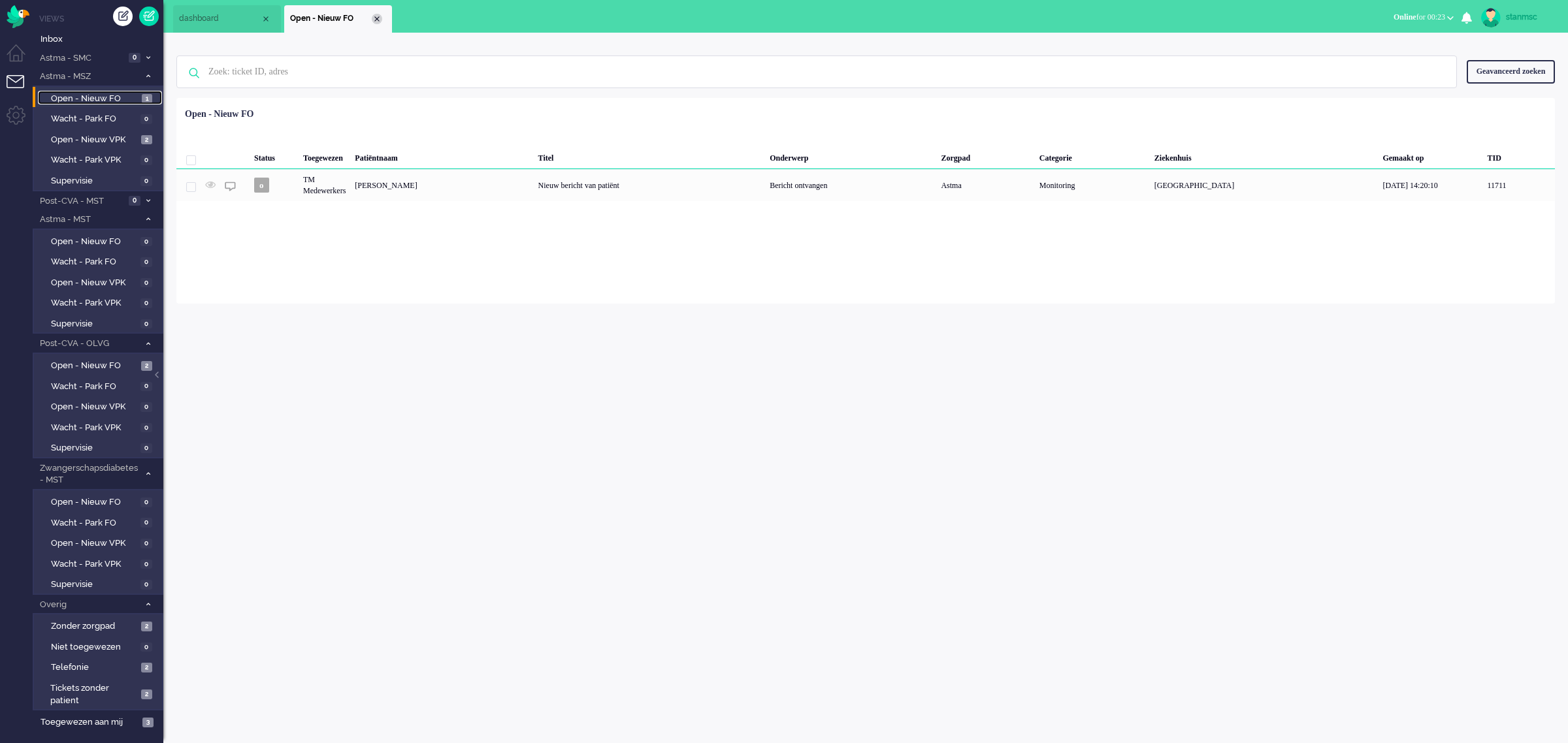
click at [377, 17] on div "Close tab" at bounding box center [377, 19] width 10 height 10
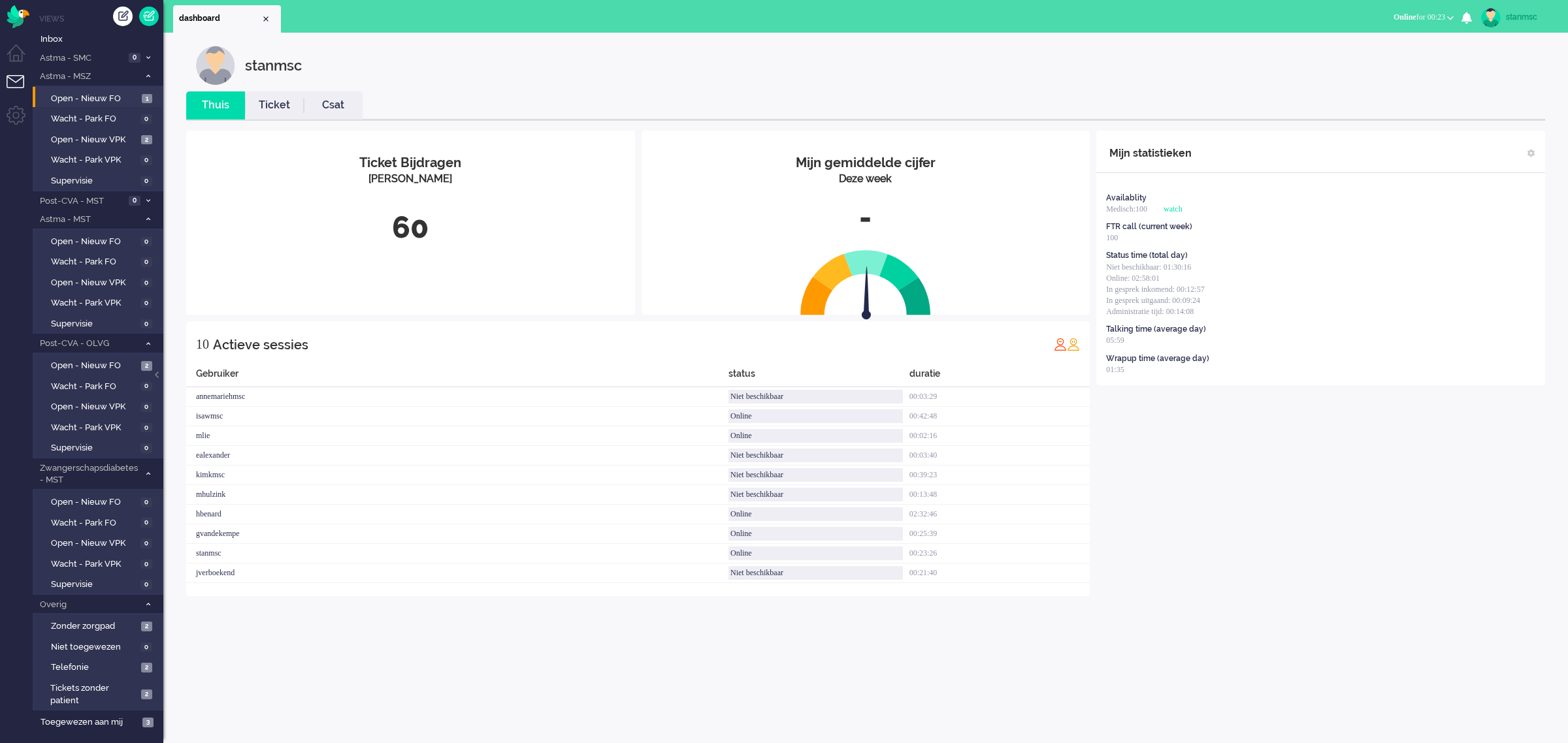
click at [273, 105] on link "Ticket" at bounding box center [274, 105] width 58 height 15
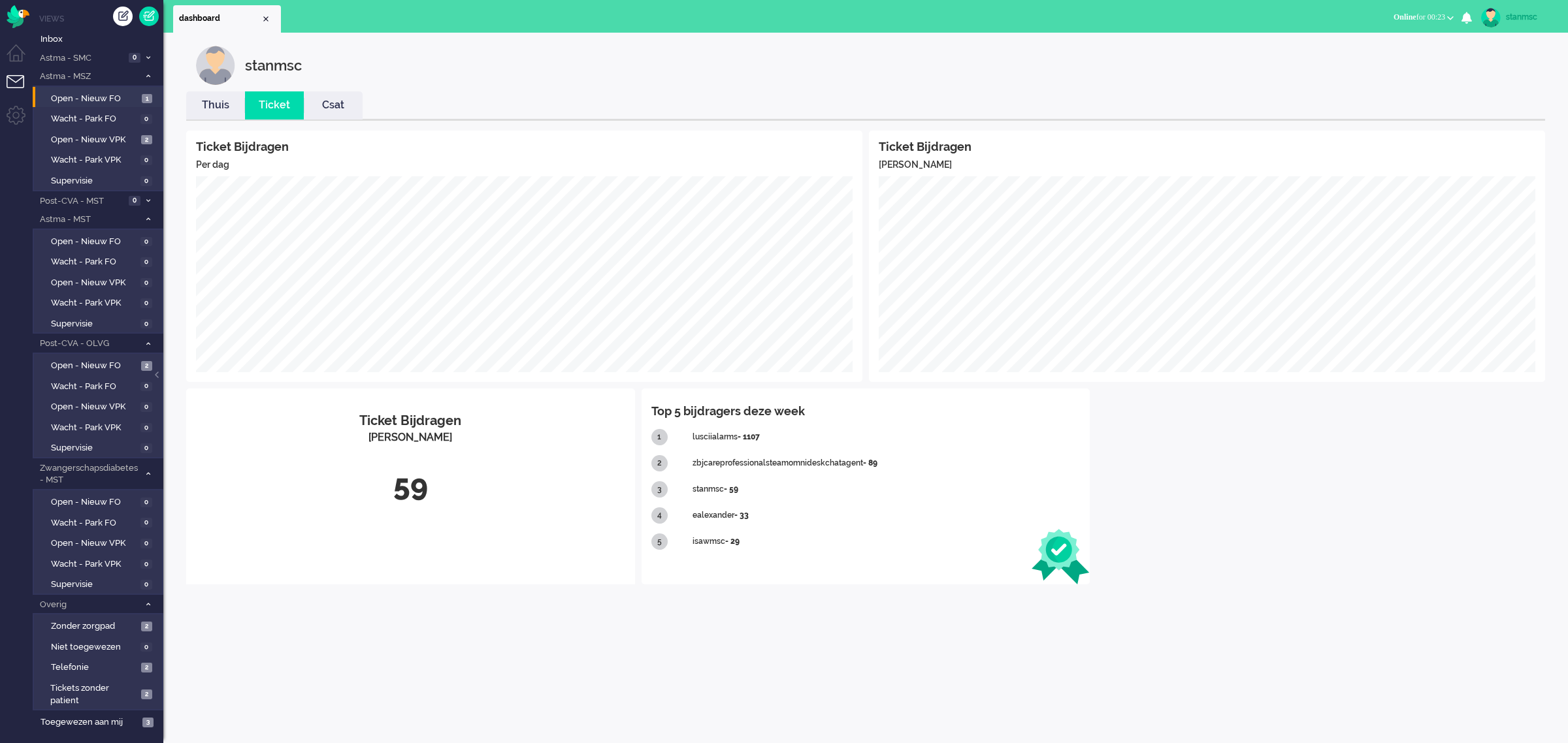
click at [324, 106] on link "Csat" at bounding box center [333, 105] width 58 height 15
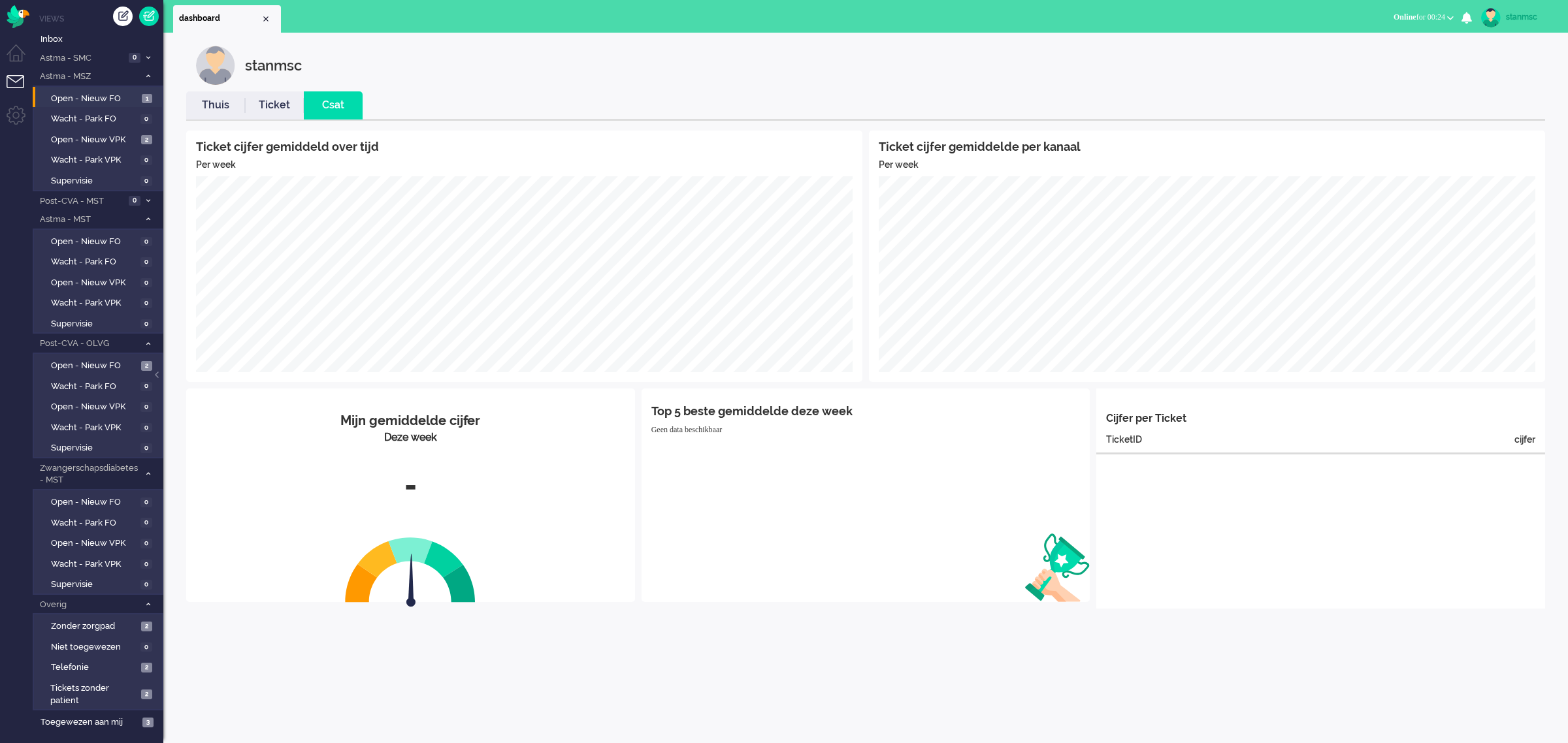
click at [221, 110] on link "Thuis" at bounding box center [215, 105] width 58 height 15
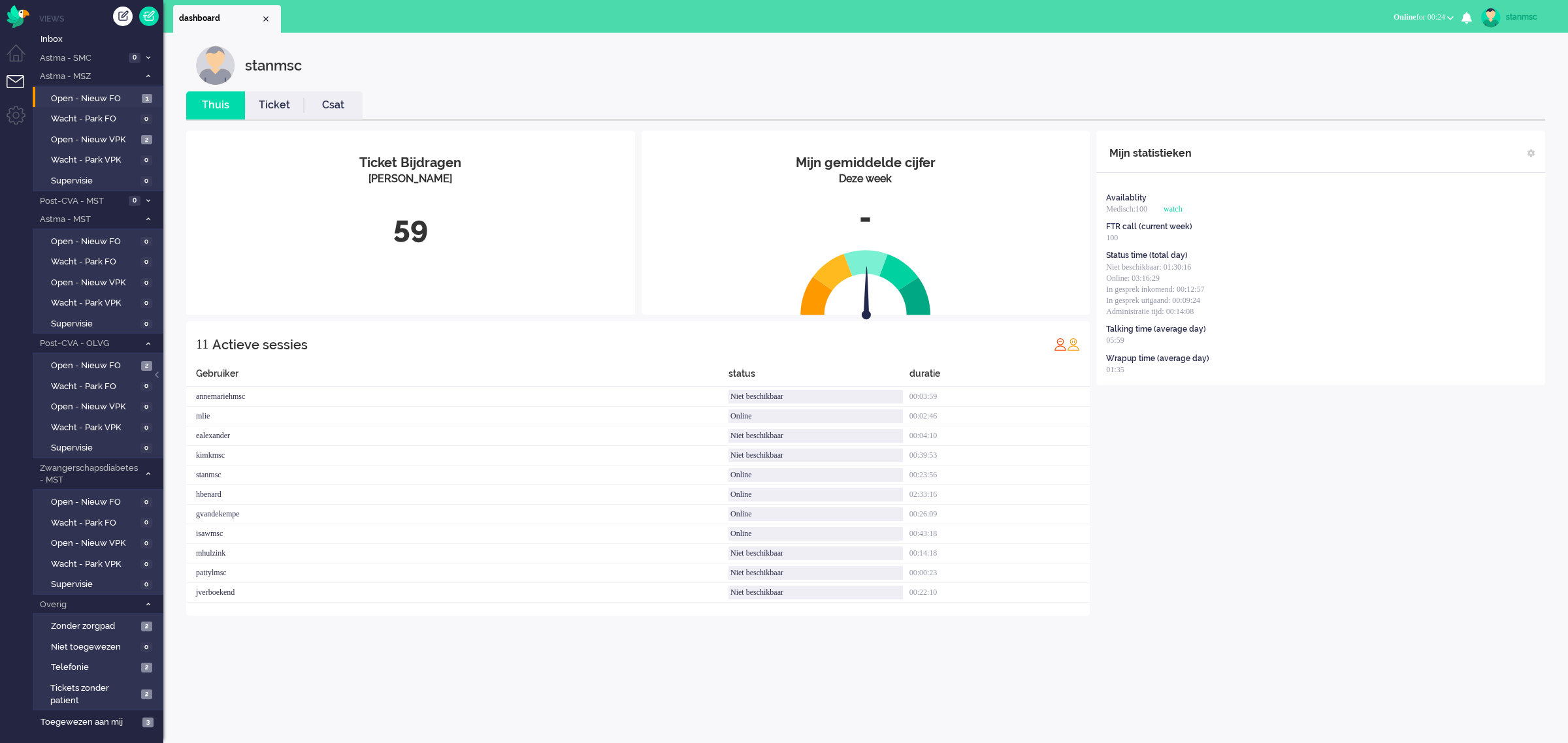
click at [282, 101] on link "Ticket" at bounding box center [274, 105] width 58 height 15
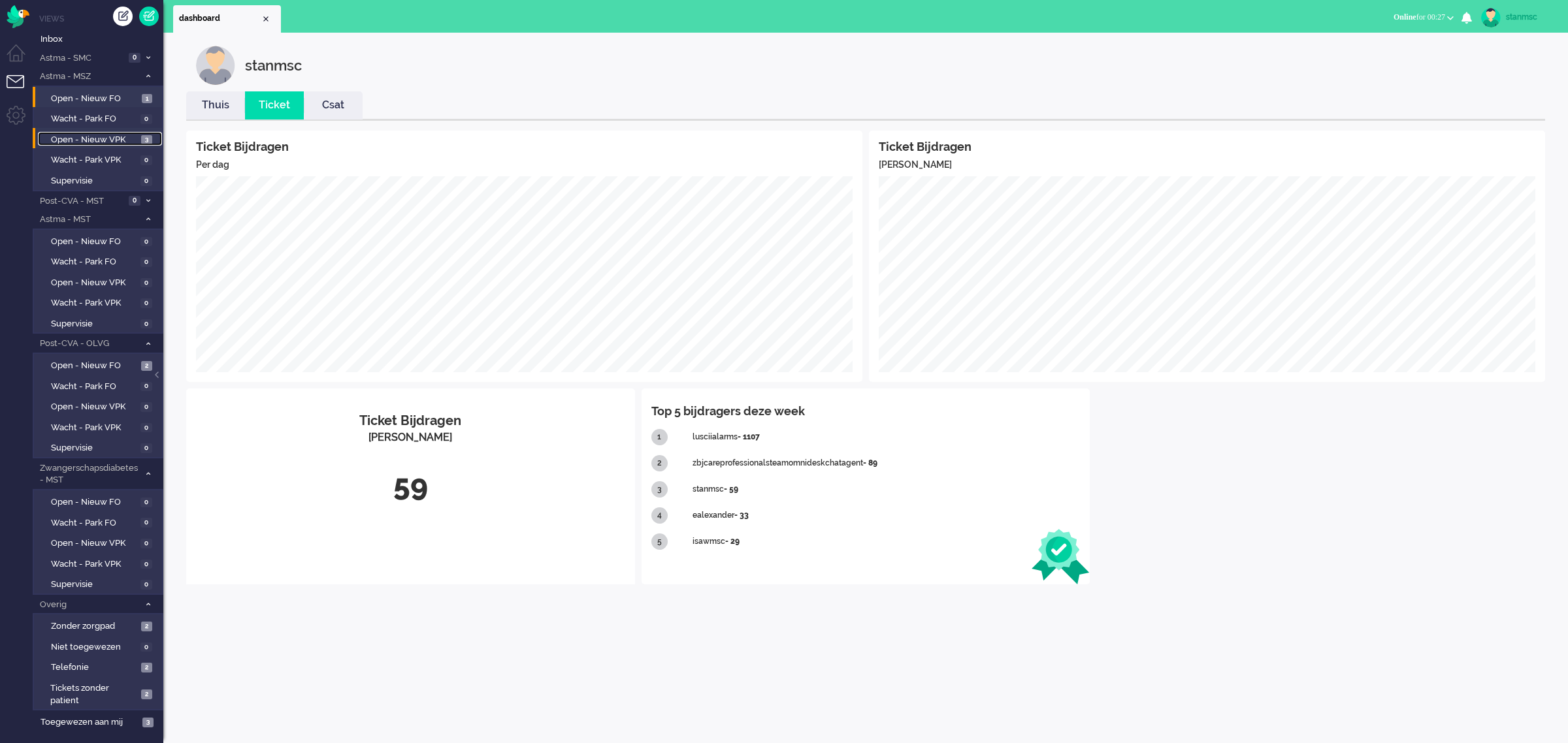
click at [93, 136] on span "Open - Nieuw VPK" at bounding box center [94, 140] width 87 height 12
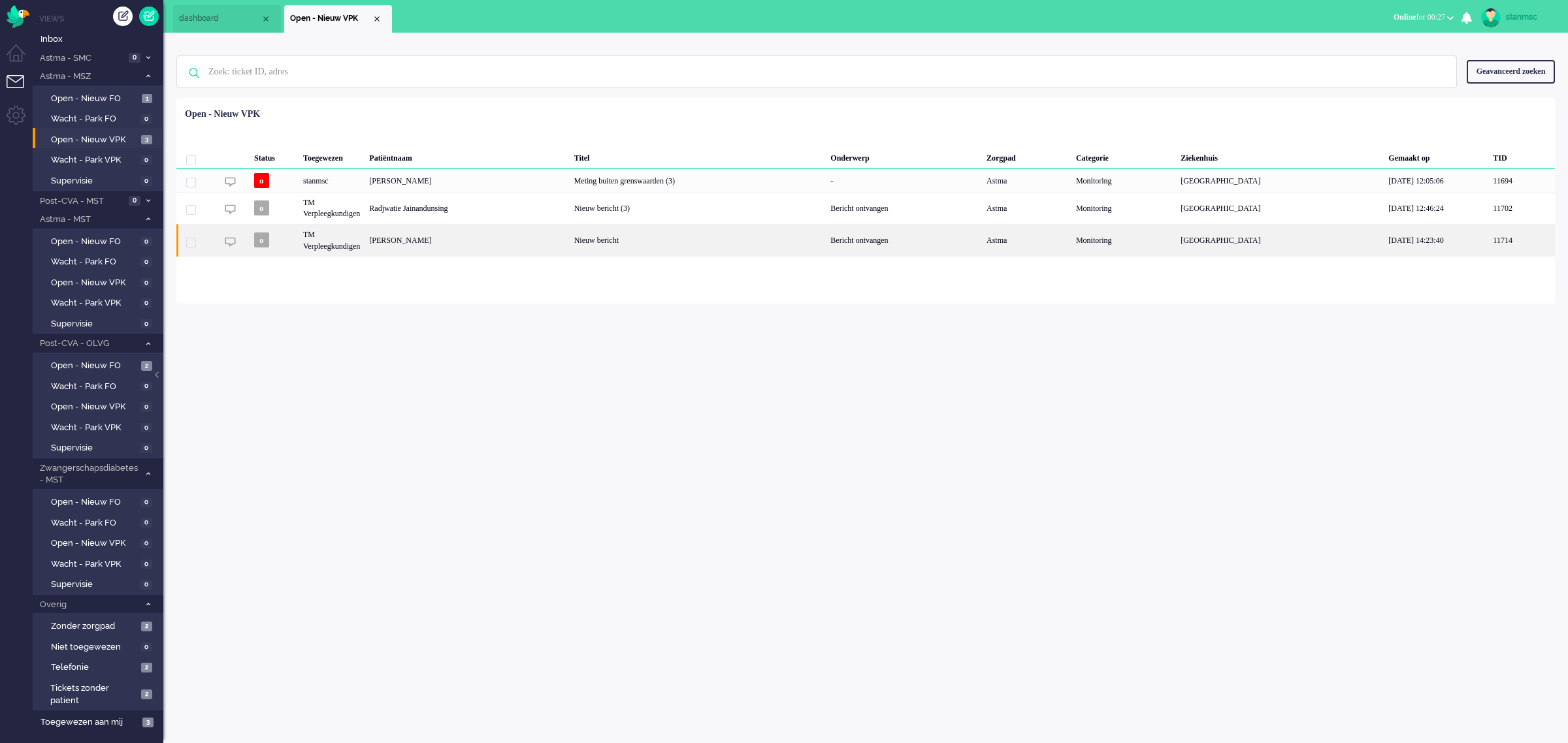
click at [515, 241] on div "[PERSON_NAME]" at bounding box center [466, 240] width 205 height 32
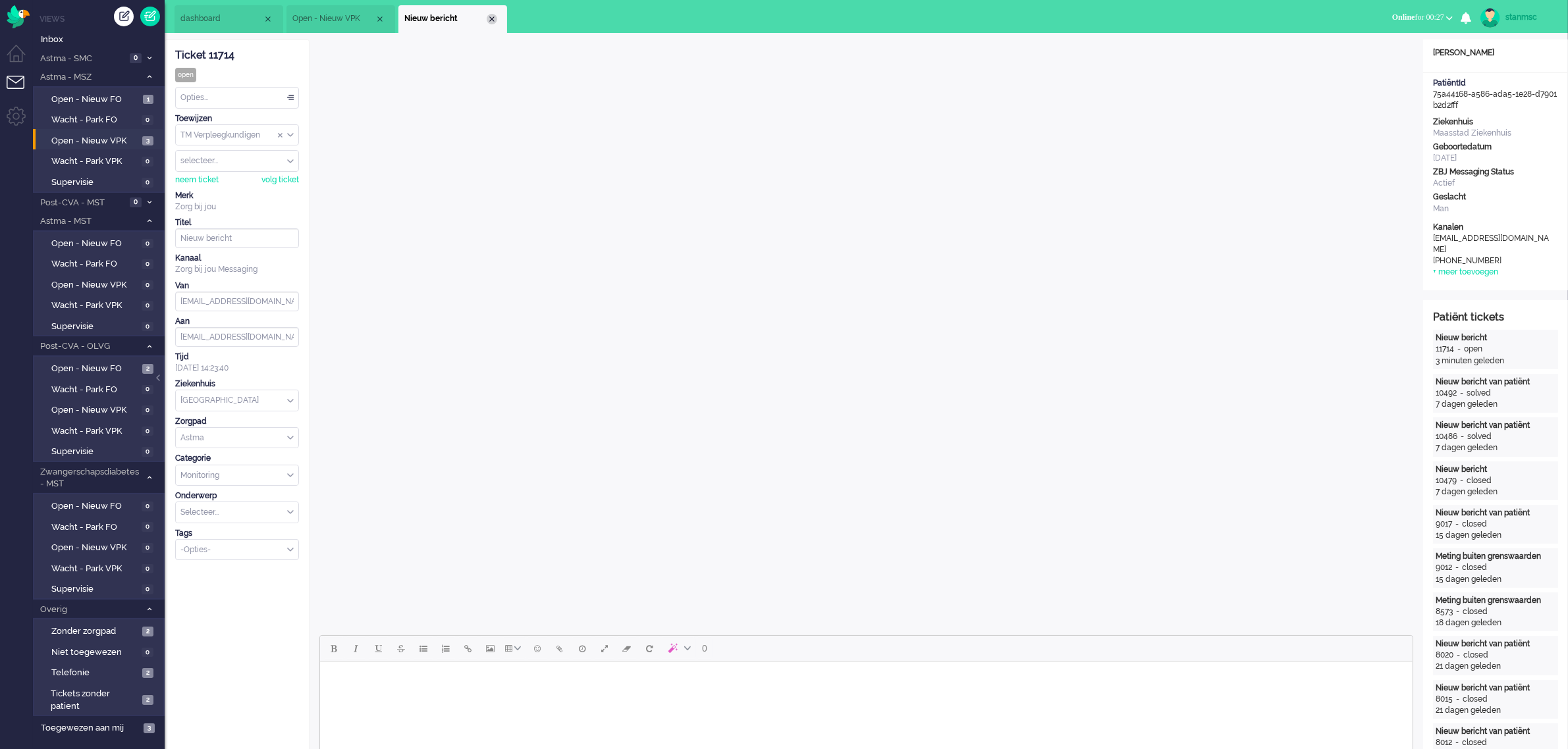
click at [492, 19] on div "Close tab" at bounding box center [492, 19] width 11 height 11
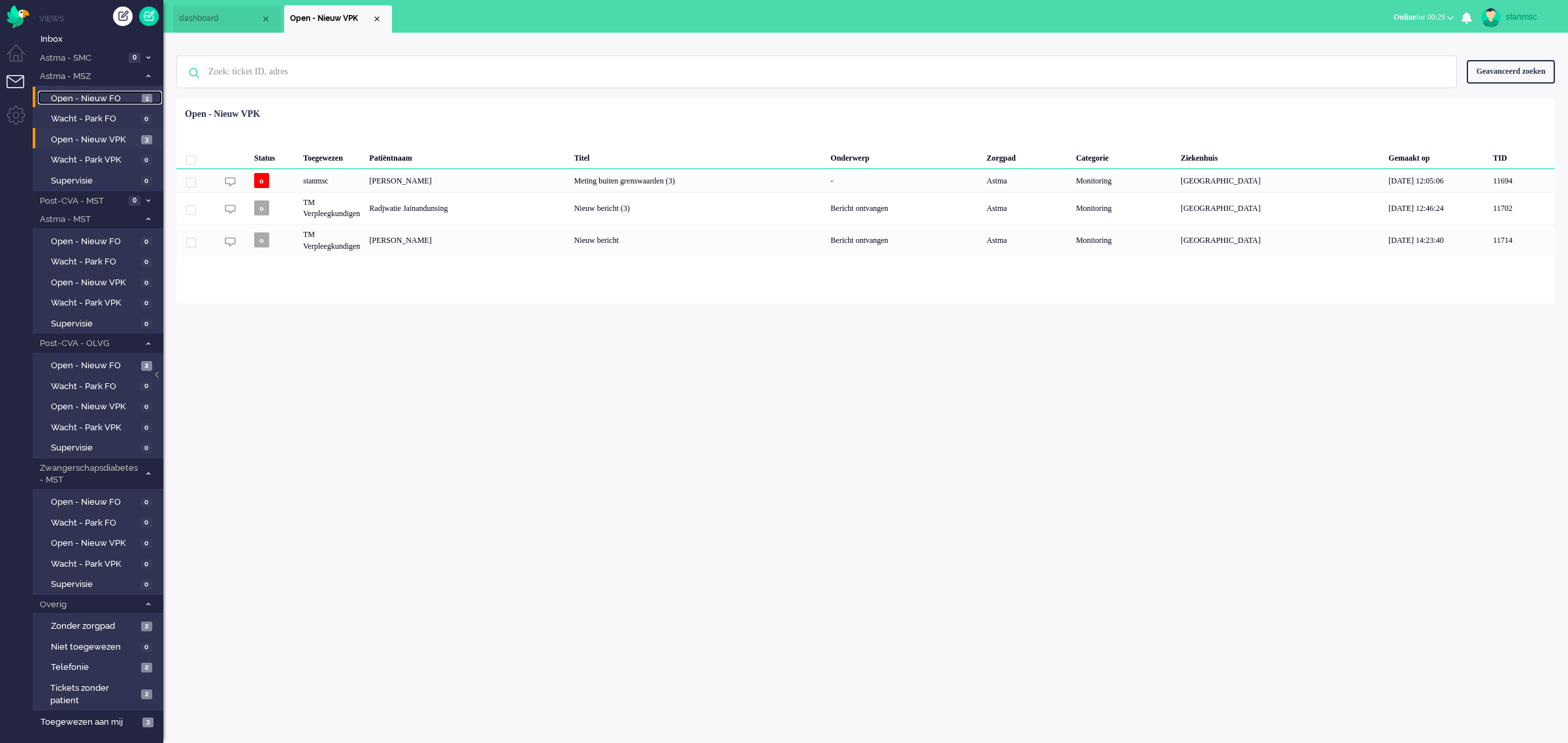
click at [87, 96] on span "Open - Nieuw FO" at bounding box center [94, 98] width 87 height 12
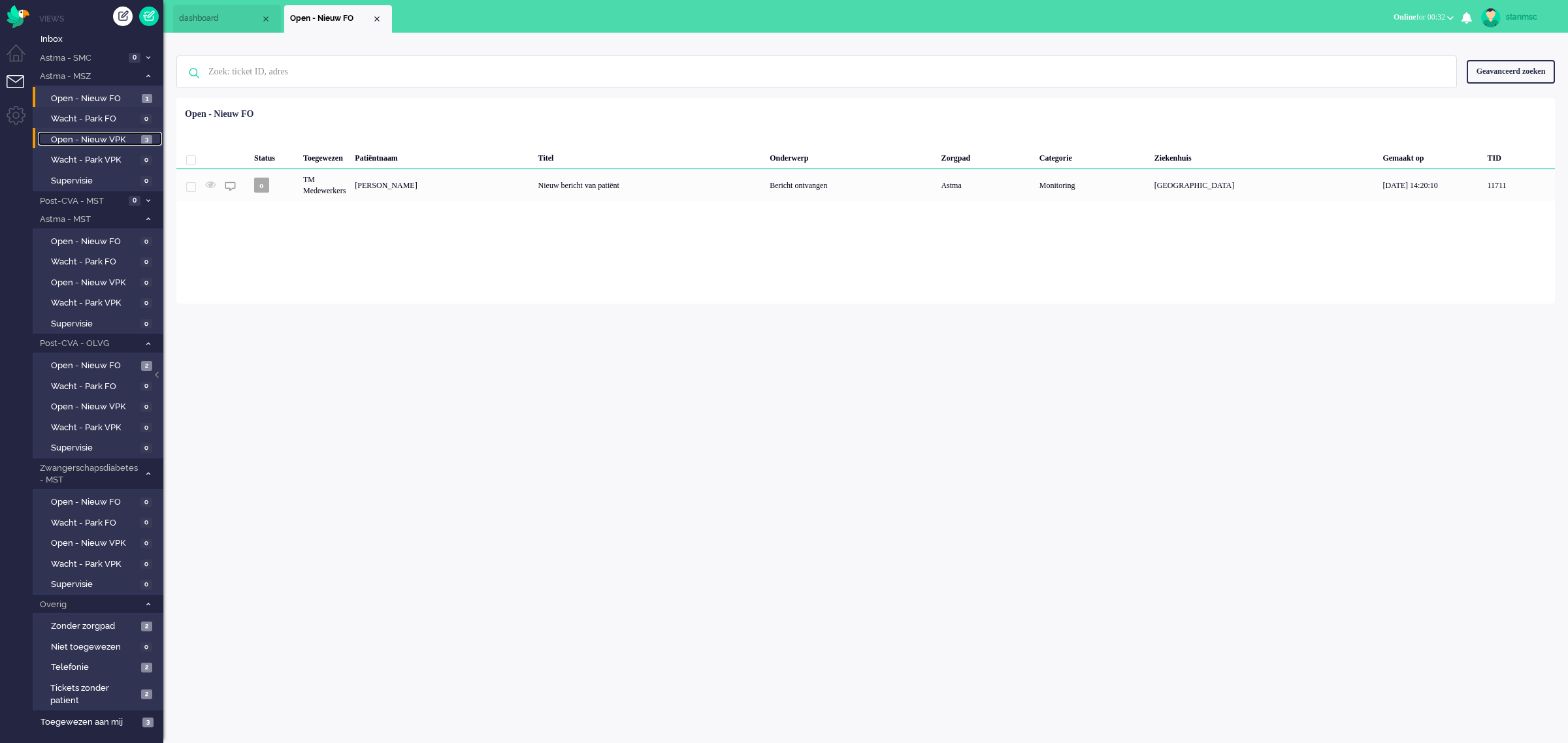
click at [105, 141] on span "Open - Nieuw VPK" at bounding box center [94, 140] width 87 height 12
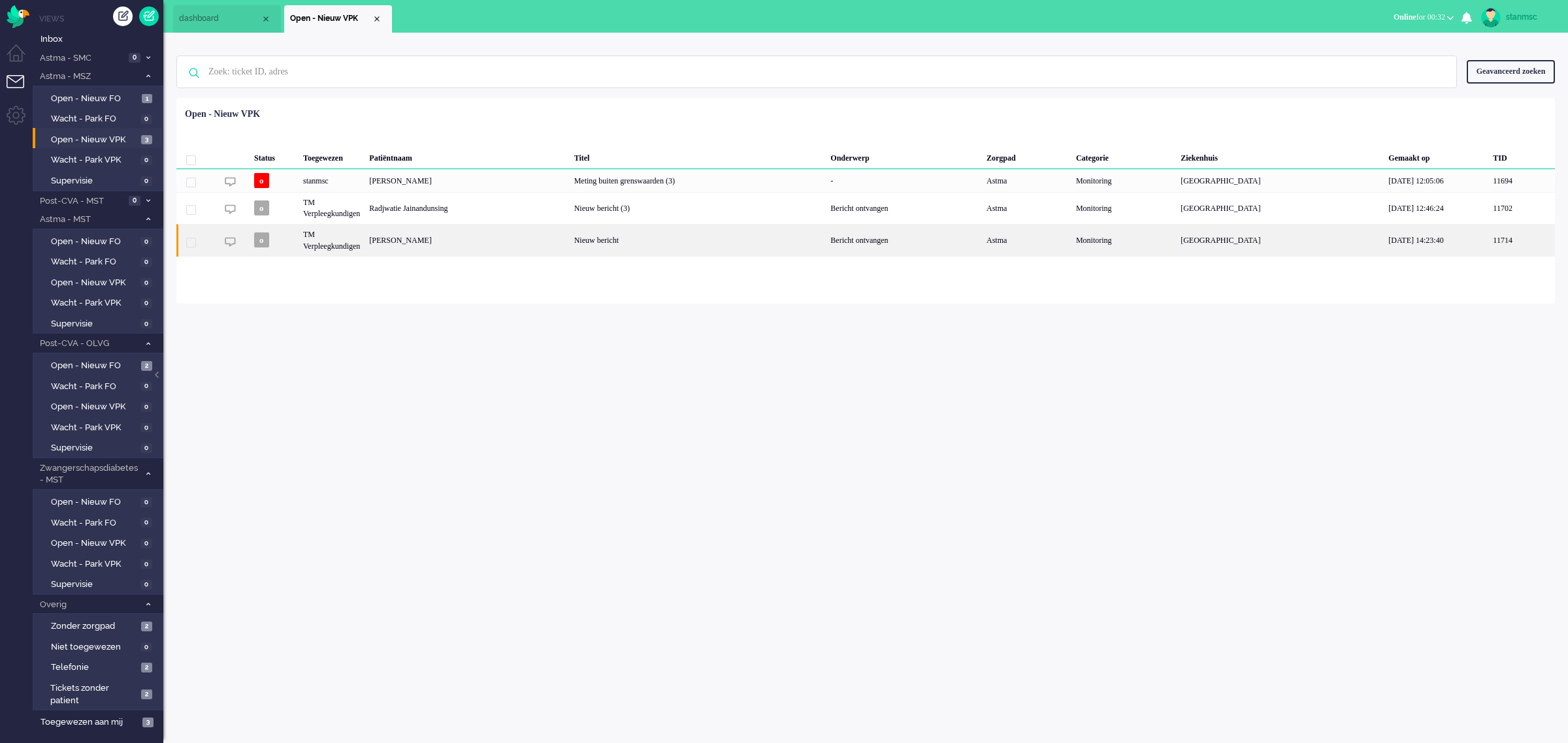
click at [533, 243] on div "[PERSON_NAME]" at bounding box center [466, 240] width 205 height 32
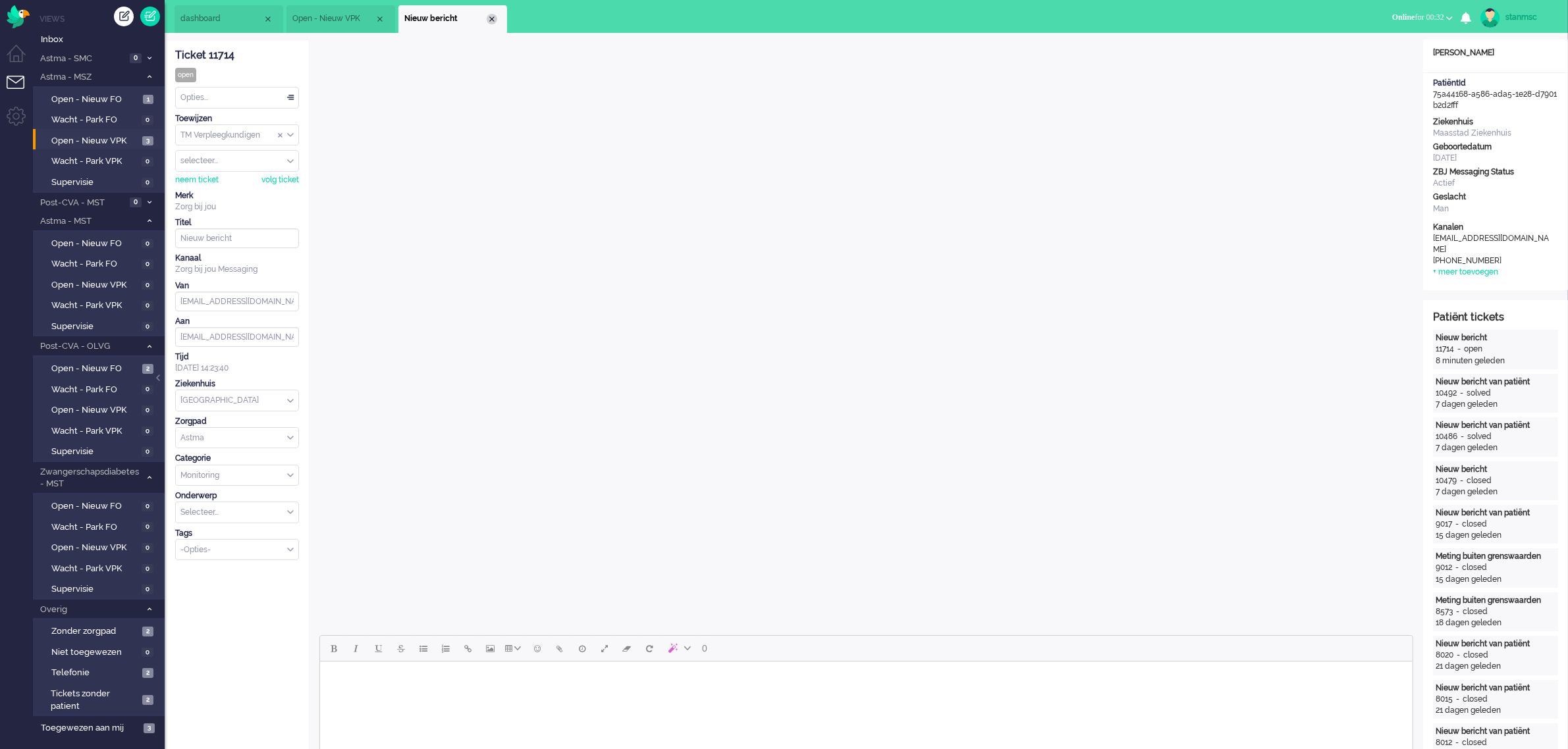
click at [492, 19] on div "Close tab" at bounding box center [492, 19] width 11 height 11
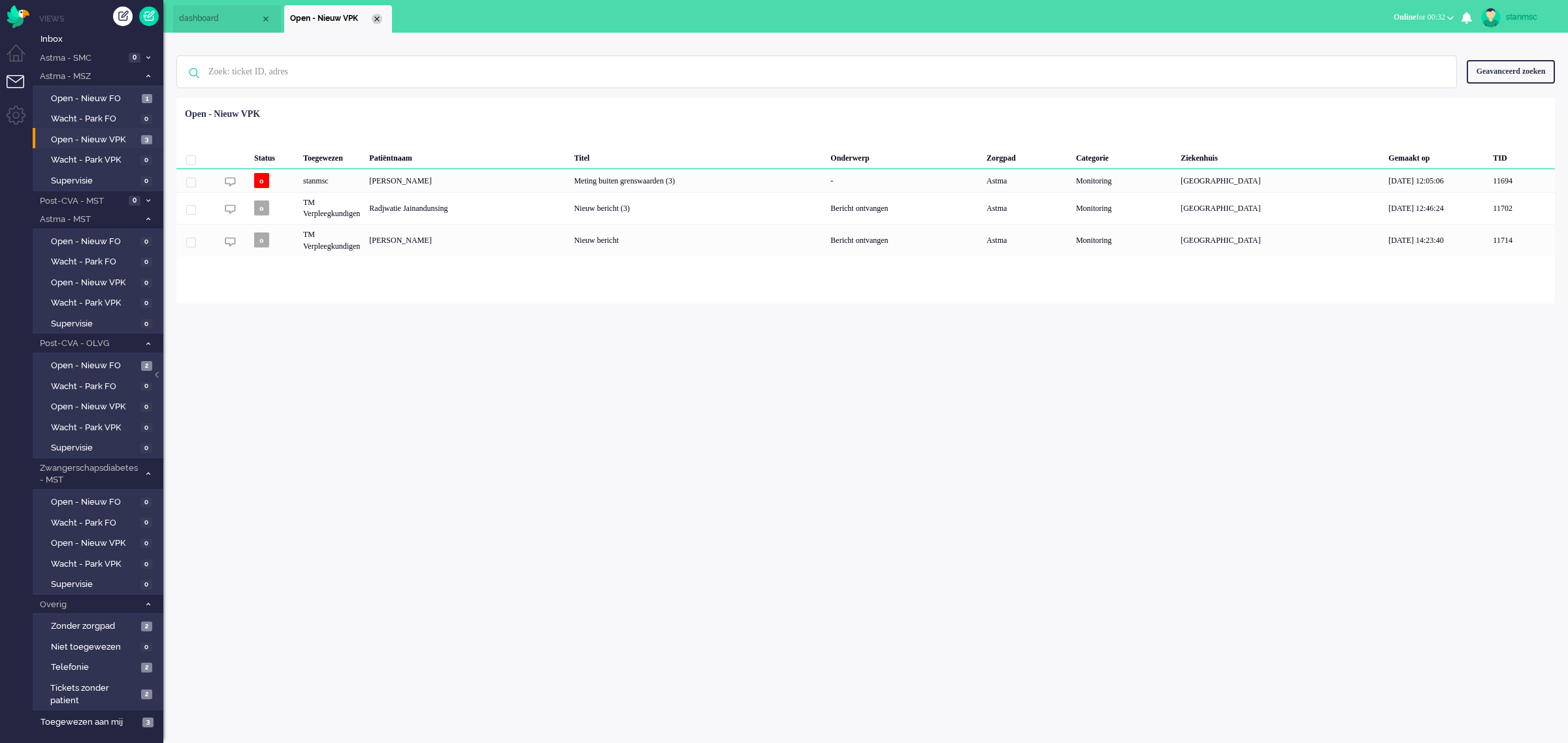
click at [377, 17] on div "Close tab" at bounding box center [377, 19] width 10 height 10
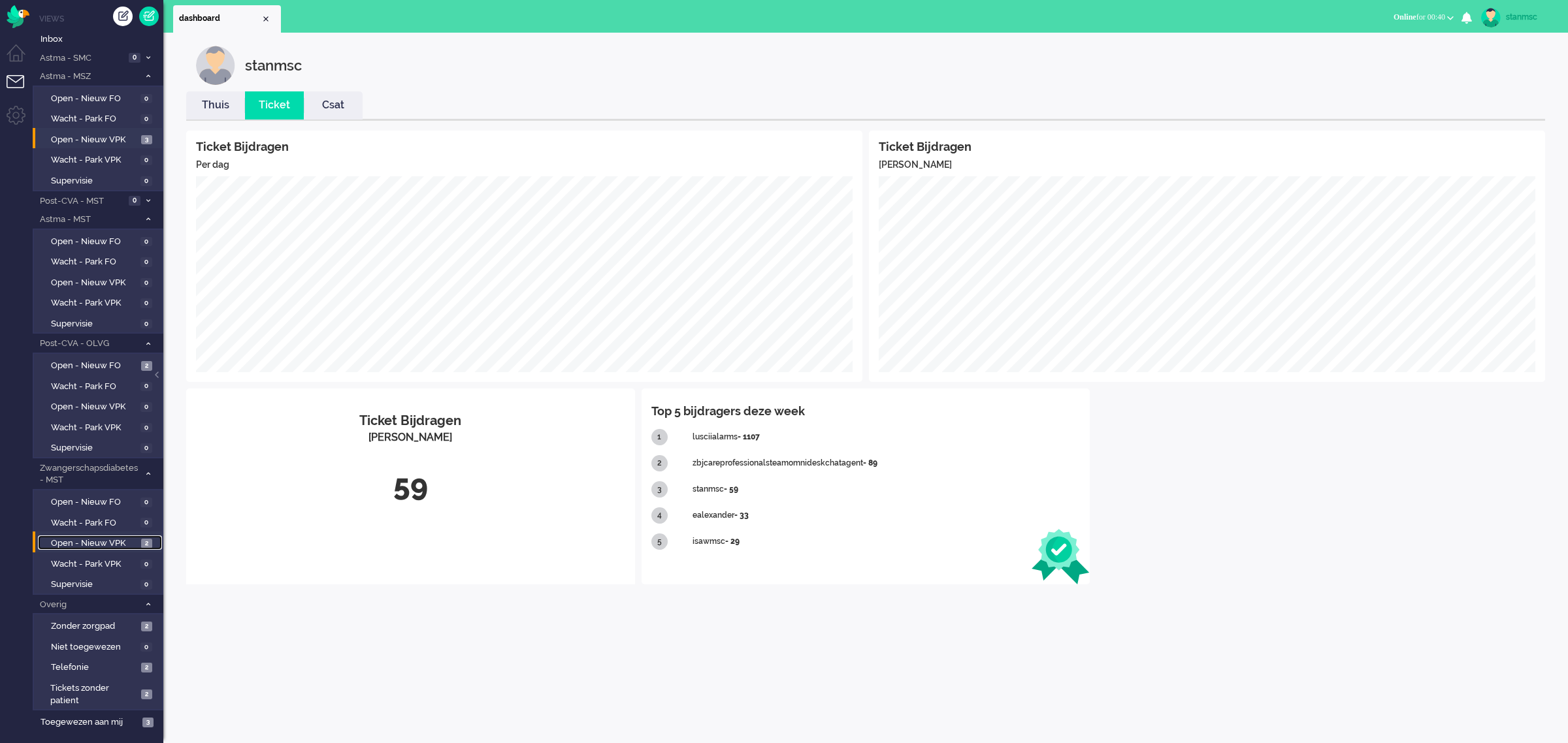
click at [90, 537] on span "Open - Nieuw VPK" at bounding box center [94, 544] width 87 height 12
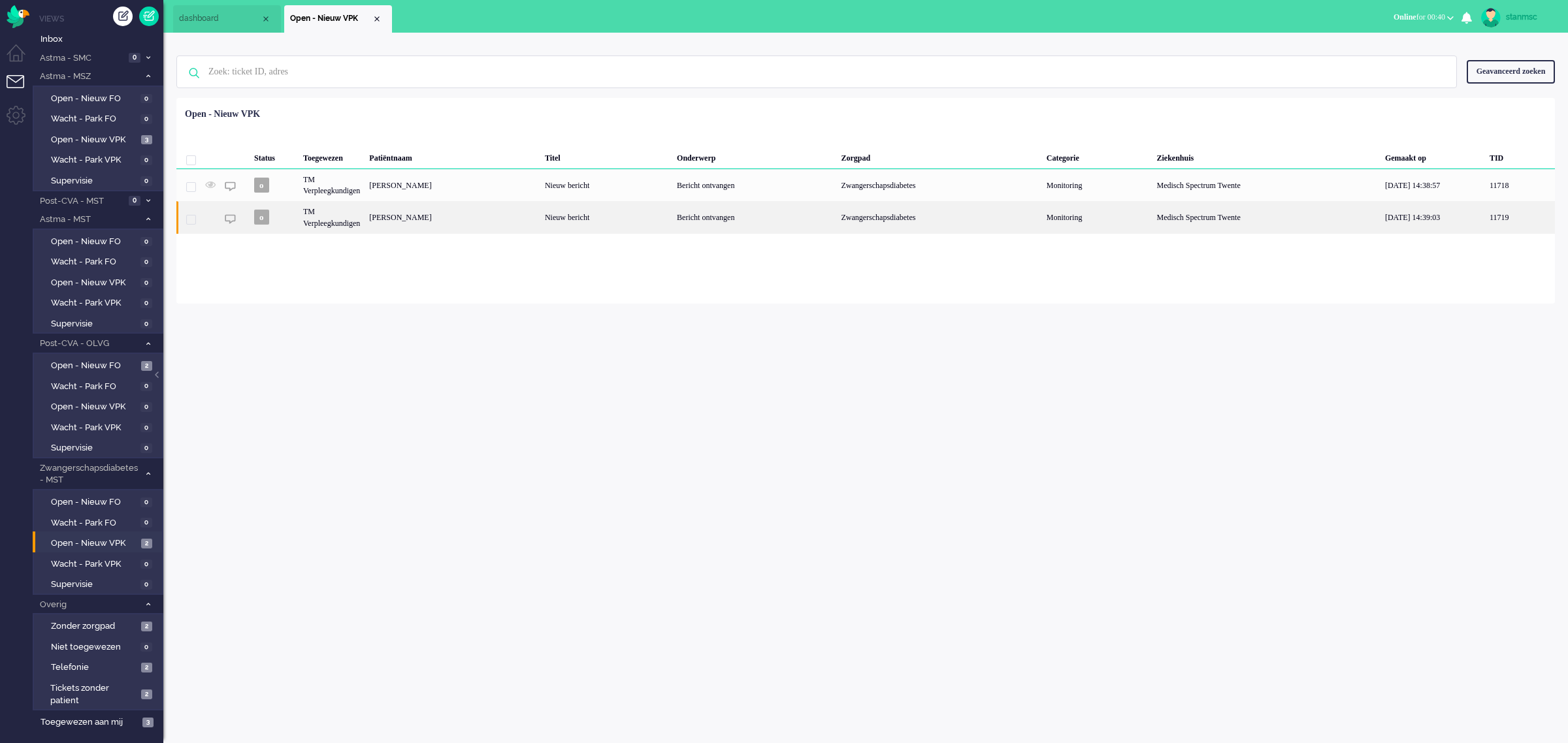
click at [523, 218] on div "[PERSON_NAME]" at bounding box center [452, 217] width 176 height 32
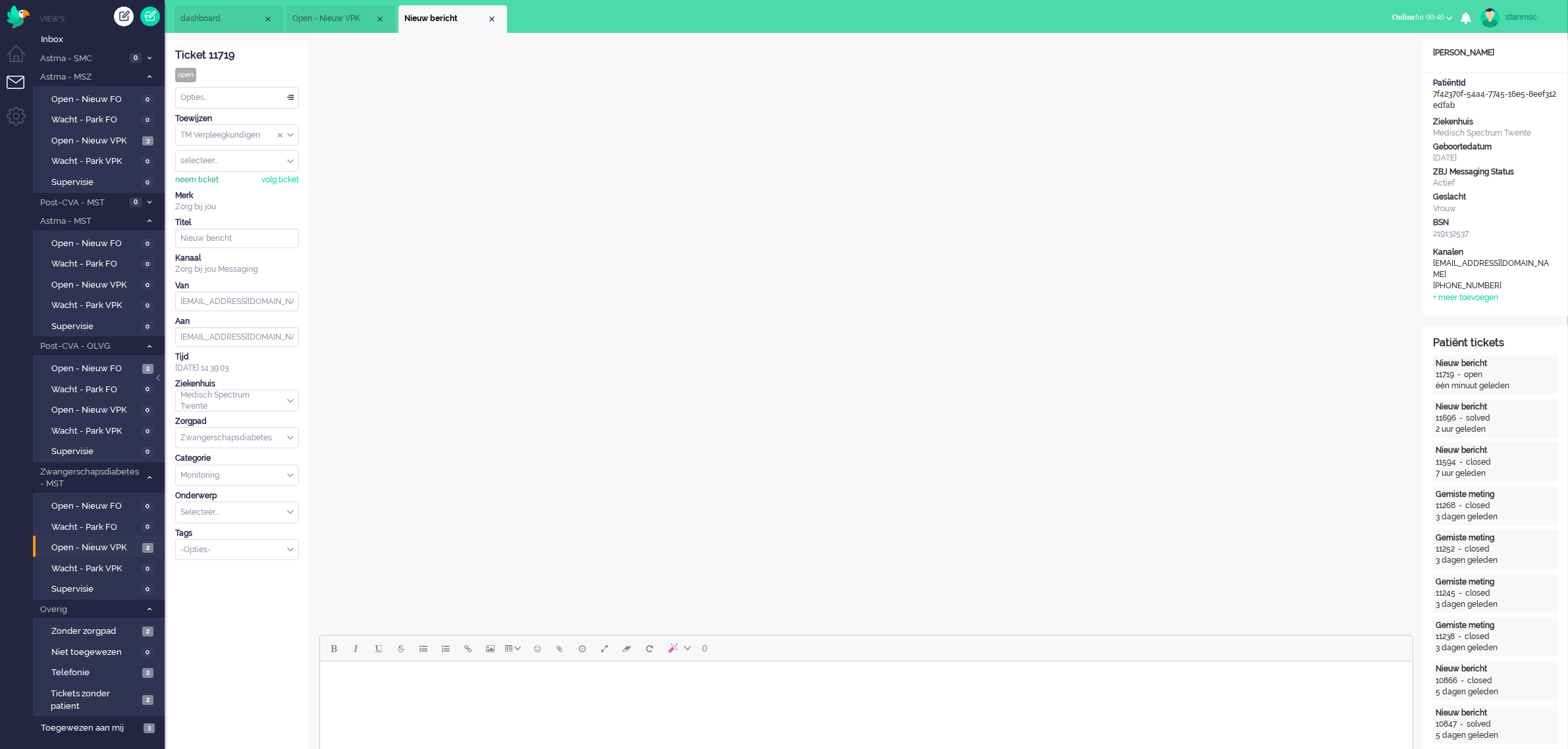
click at [211, 178] on div "neem ticket" at bounding box center [196, 180] width 43 height 11
click at [257, 126] on div "Opties..." at bounding box center [236, 124] width 122 height 20
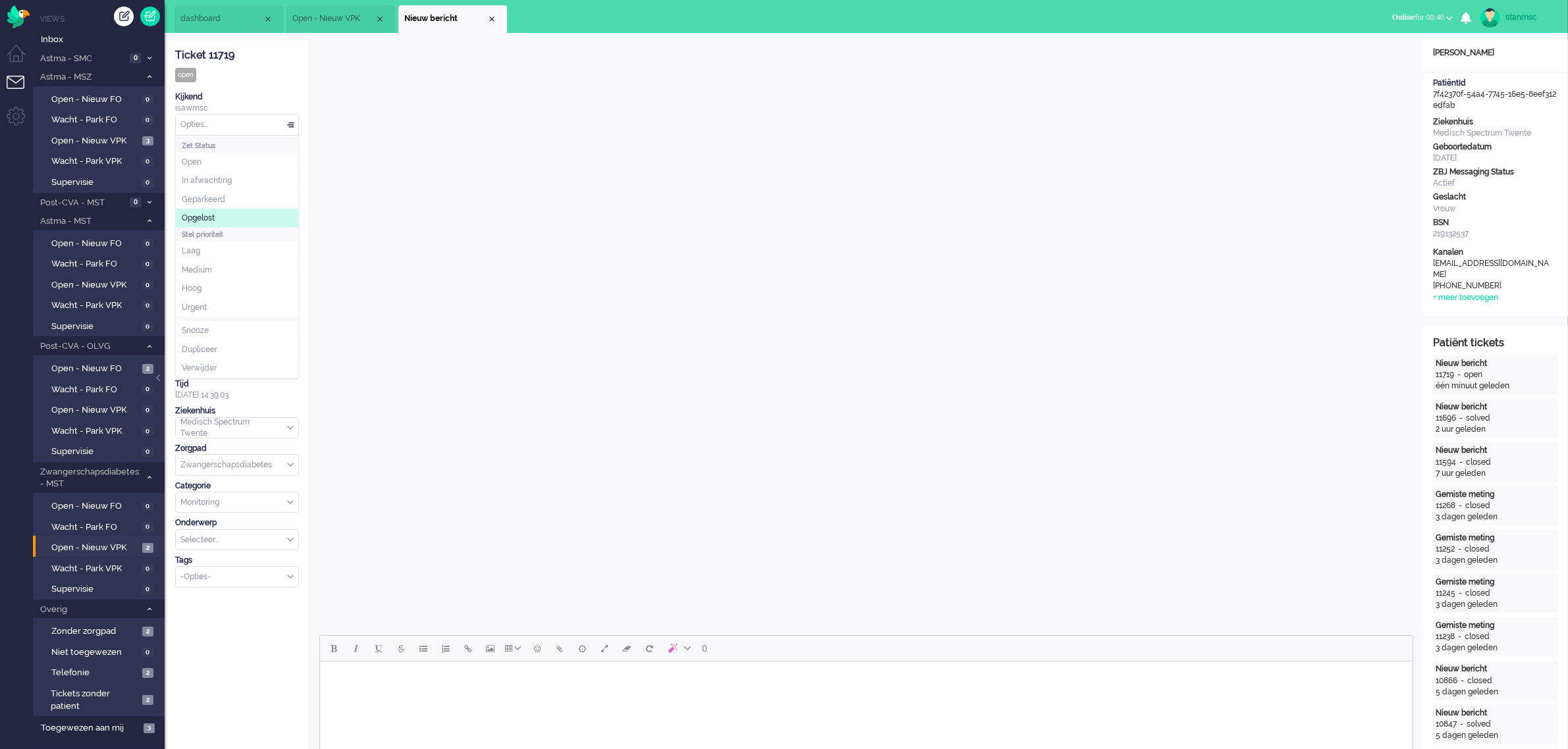
click at [222, 212] on li "Opgelost" at bounding box center [236, 219] width 122 height 19
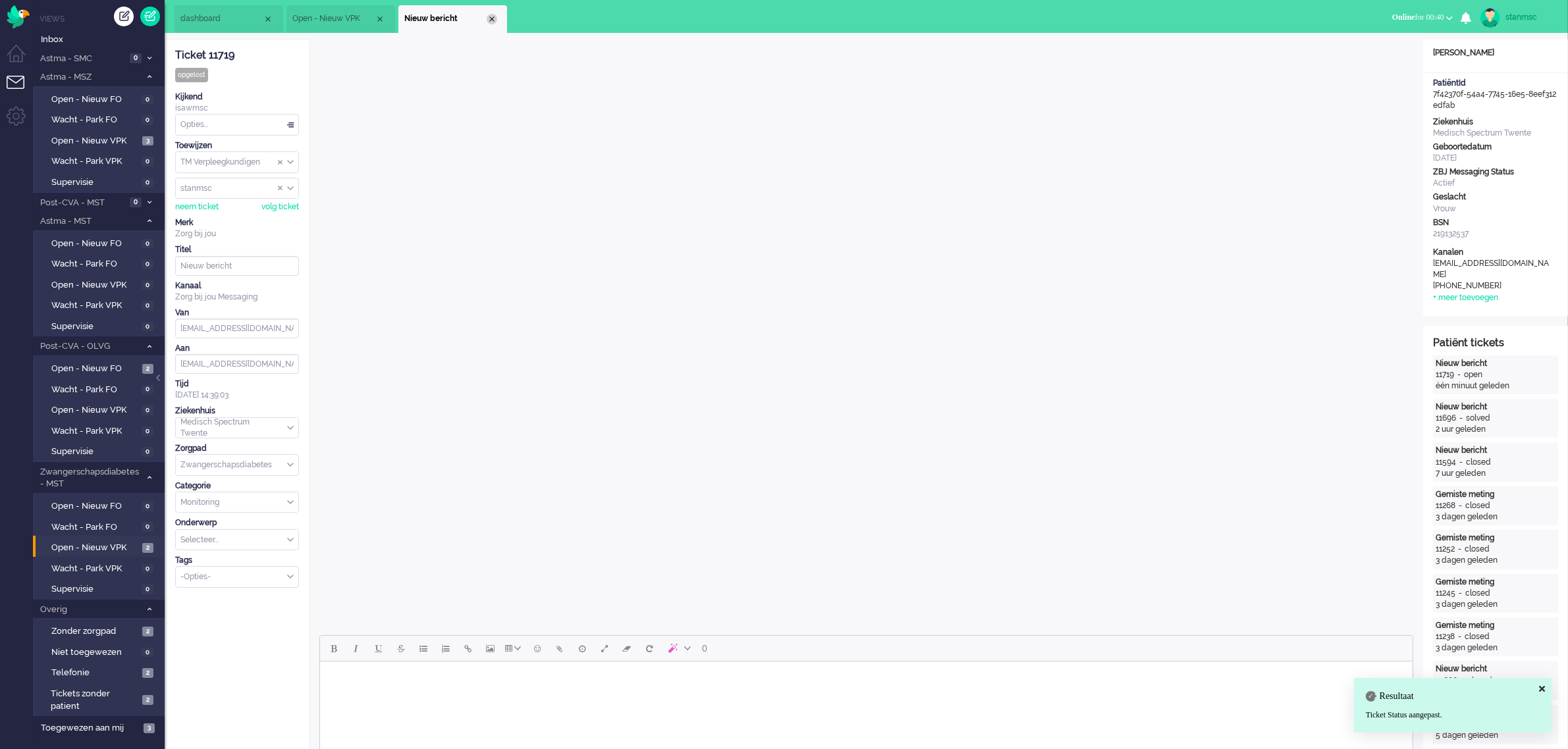
click at [489, 19] on div "Close tab" at bounding box center [492, 19] width 11 height 11
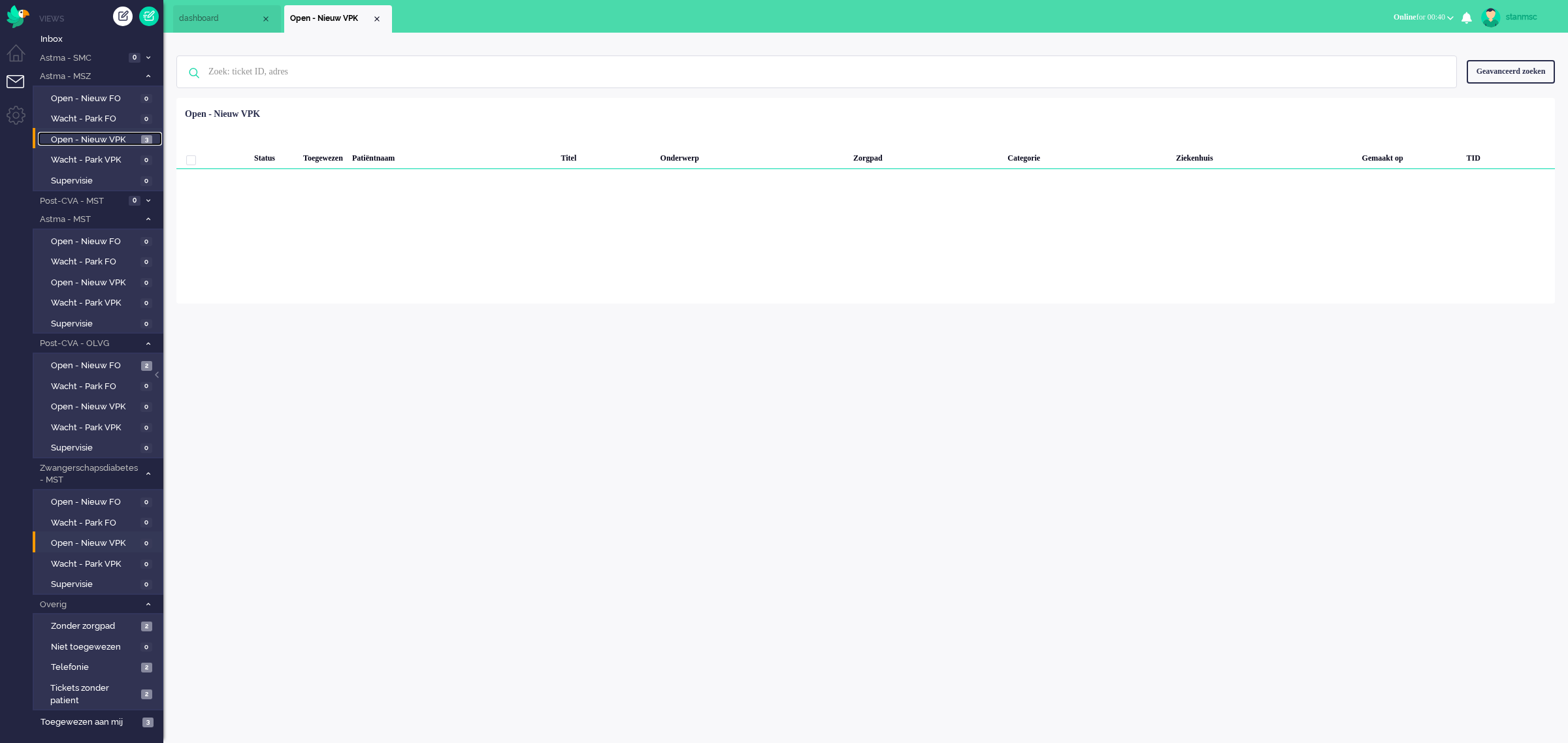
click at [103, 138] on span "Open - Nieuw VPK" at bounding box center [94, 140] width 87 height 12
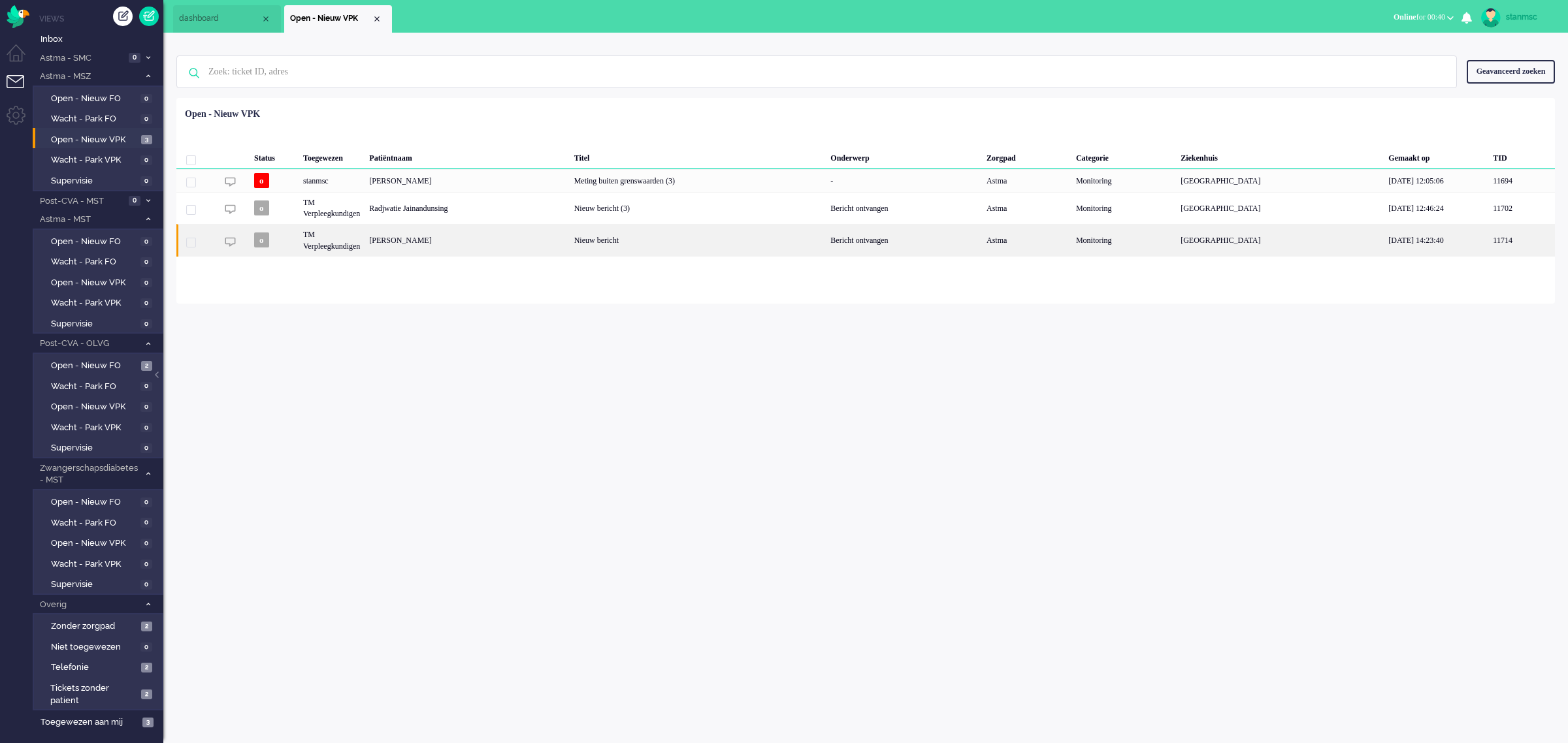
click at [562, 242] on div "[PERSON_NAME]" at bounding box center [466, 240] width 205 height 32
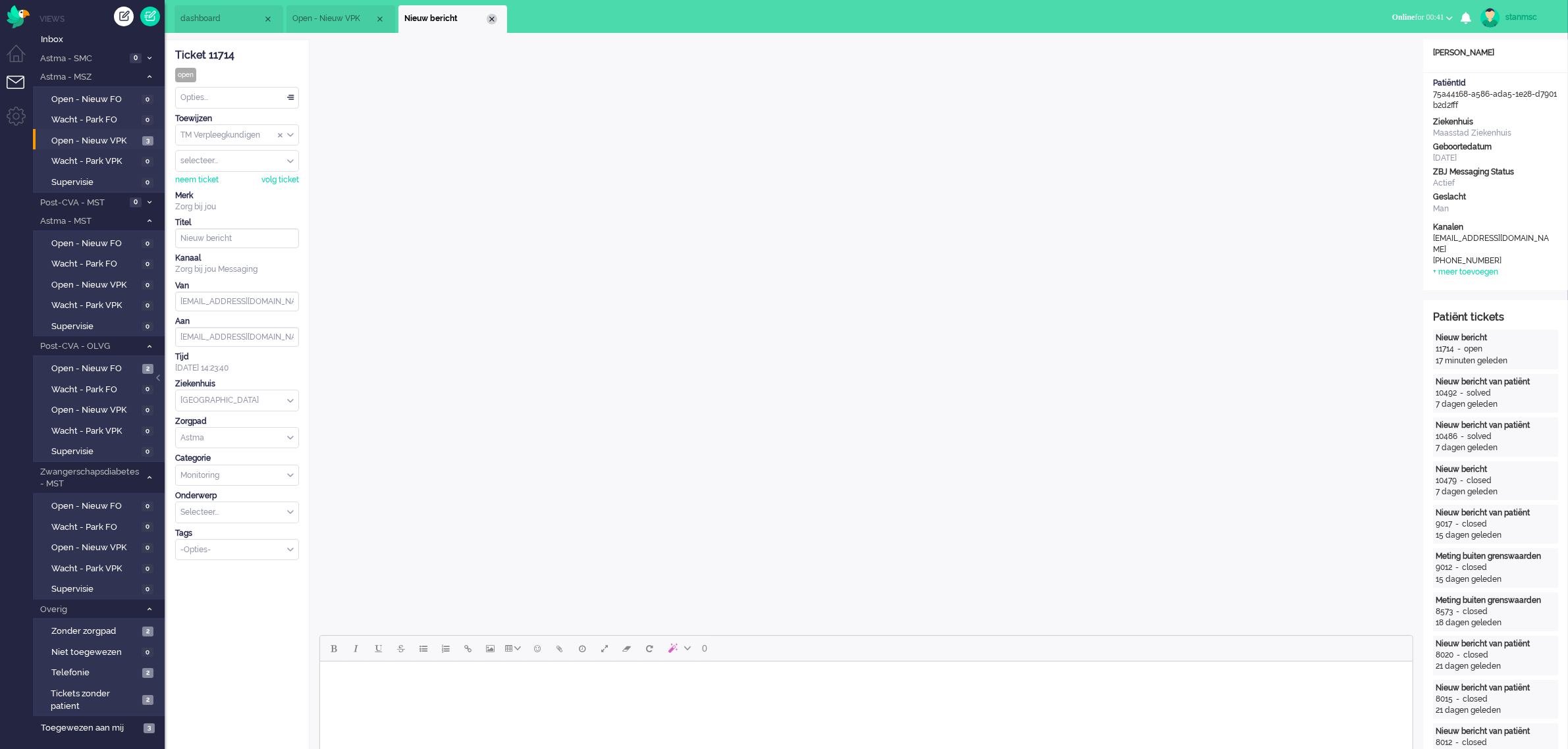
click at [488, 15] on div "Close tab" at bounding box center [492, 19] width 11 height 11
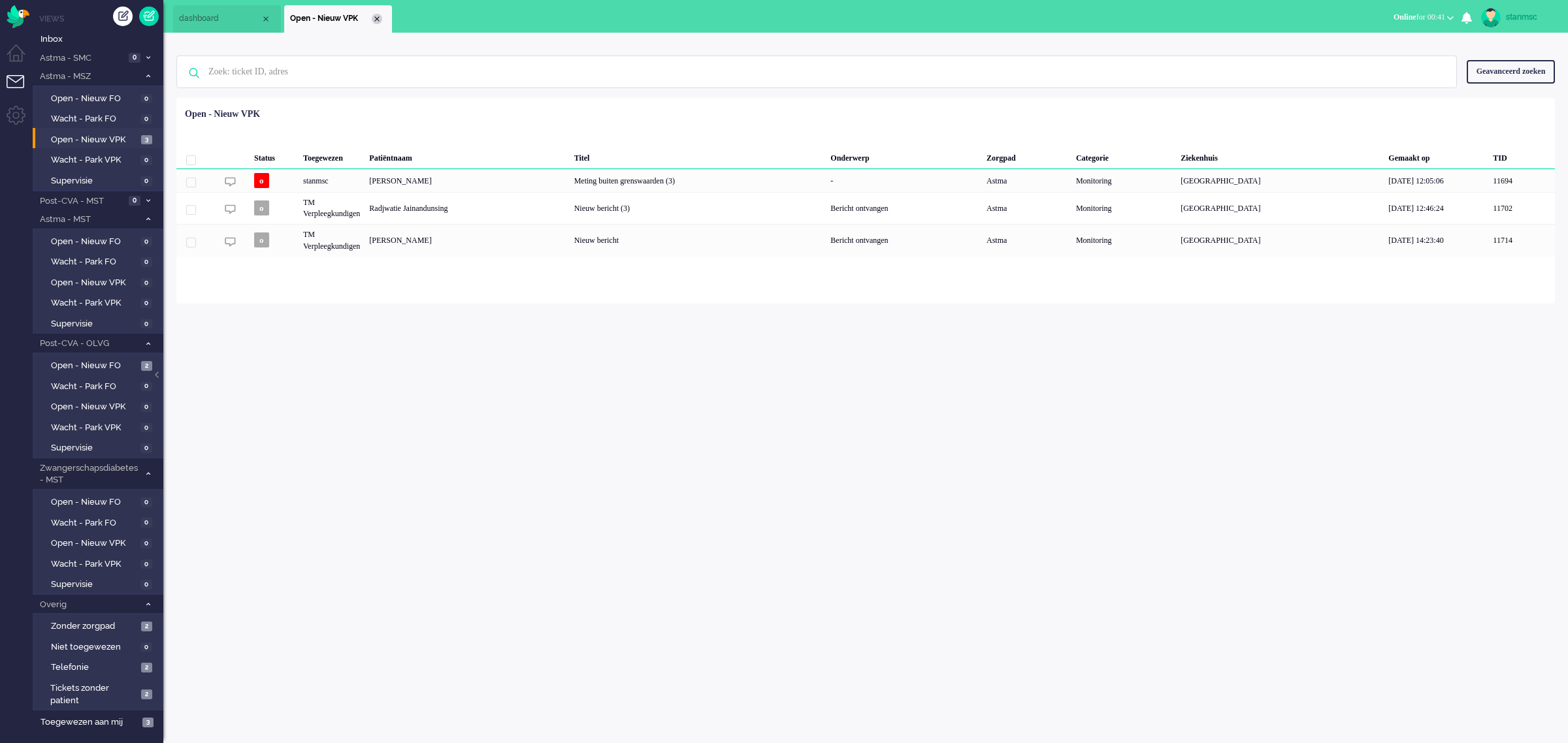
click at [376, 20] on div "Close tab" at bounding box center [377, 19] width 10 height 10
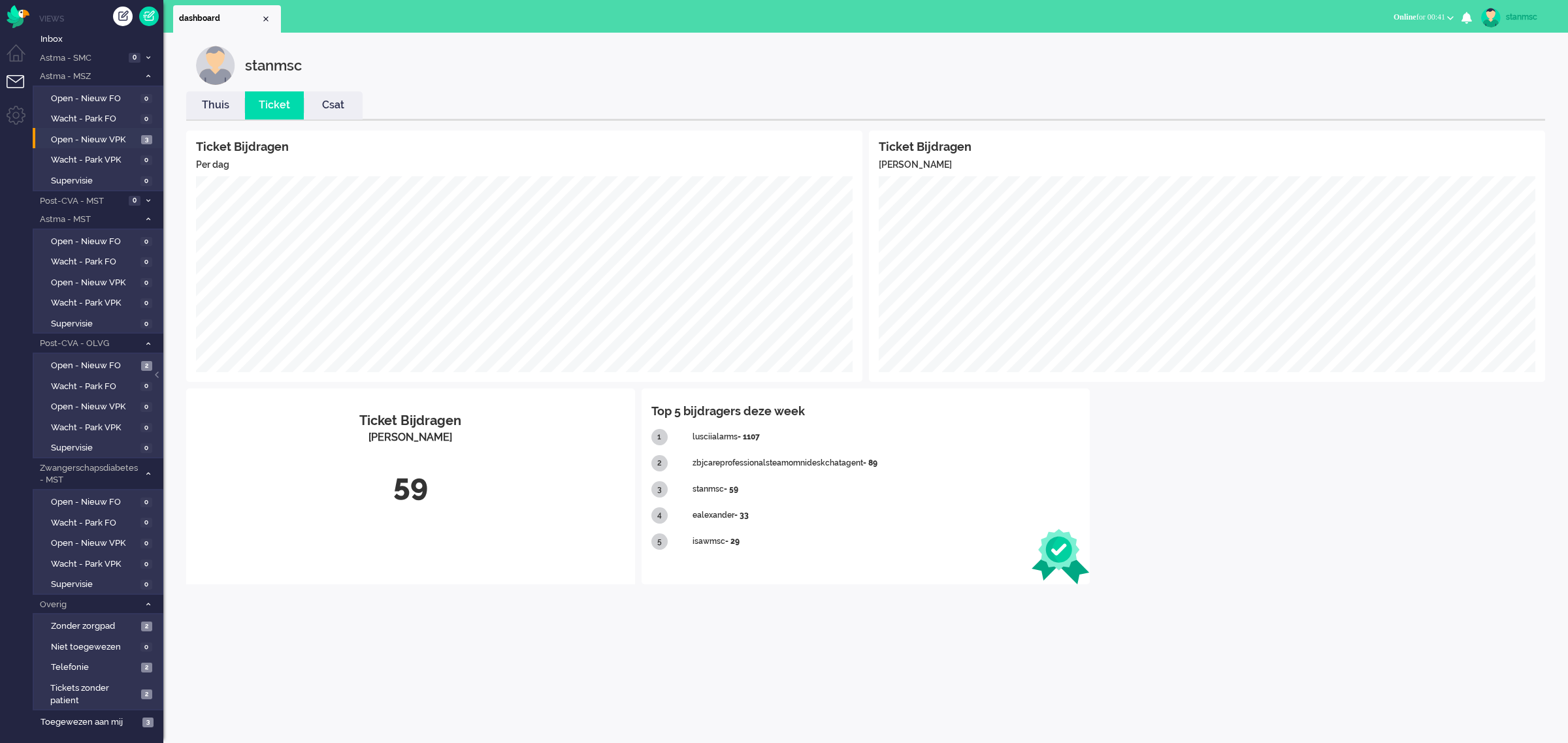
click at [215, 98] on link "Thuis" at bounding box center [215, 105] width 58 height 15
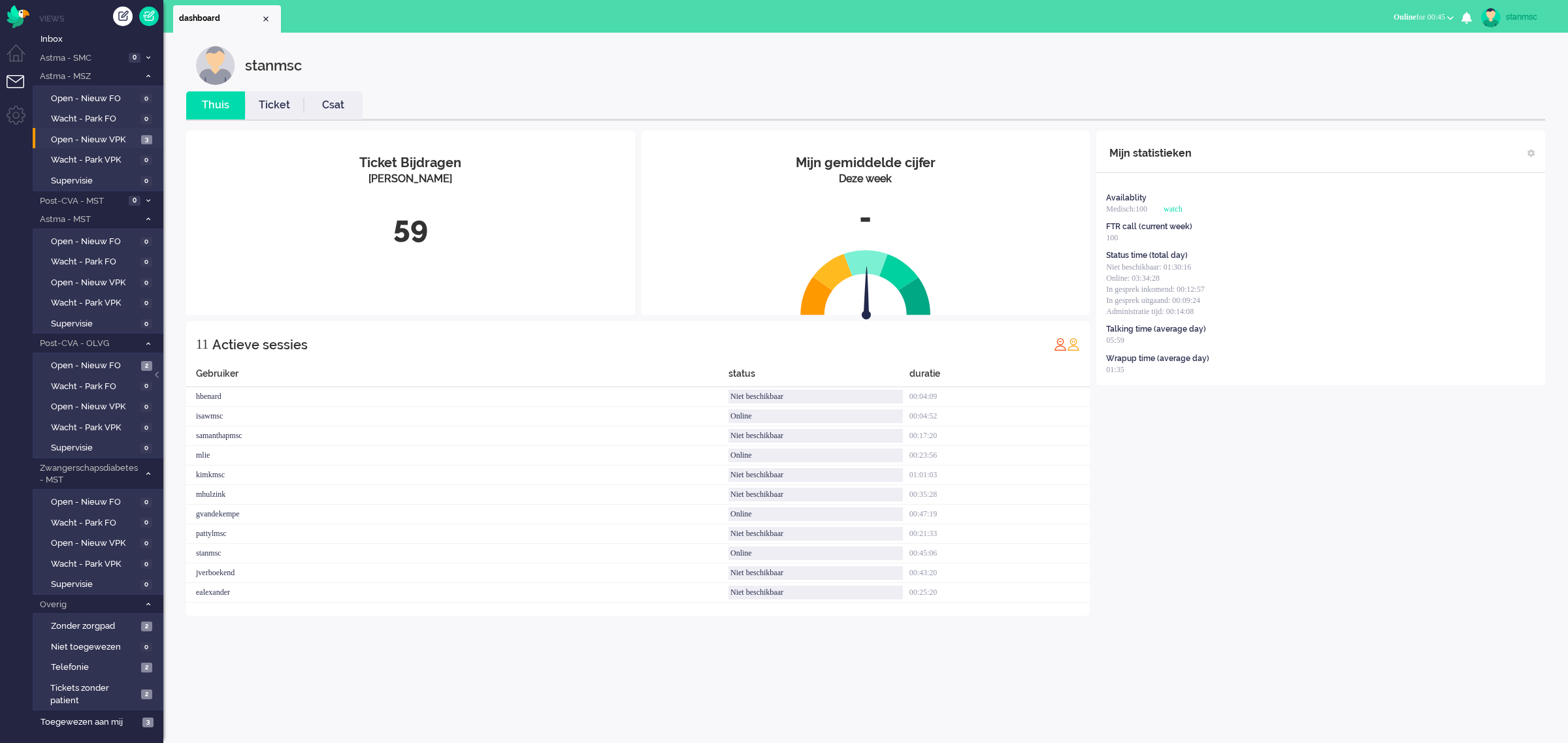
click at [1436, 18] on span "Online for 00:45" at bounding box center [1419, 17] width 51 height 9
click at [1408, 40] on label "Niet beschikbaar" at bounding box center [1399, 44] width 103 height 11
click at [1517, 18] on div "stanmsc" at bounding box center [1531, 17] width 49 height 13
click at [1498, 105] on link "Uitloggen" at bounding box center [1515, 105] width 90 height 13
